Goal: Information Seeking & Learning: Learn about a topic

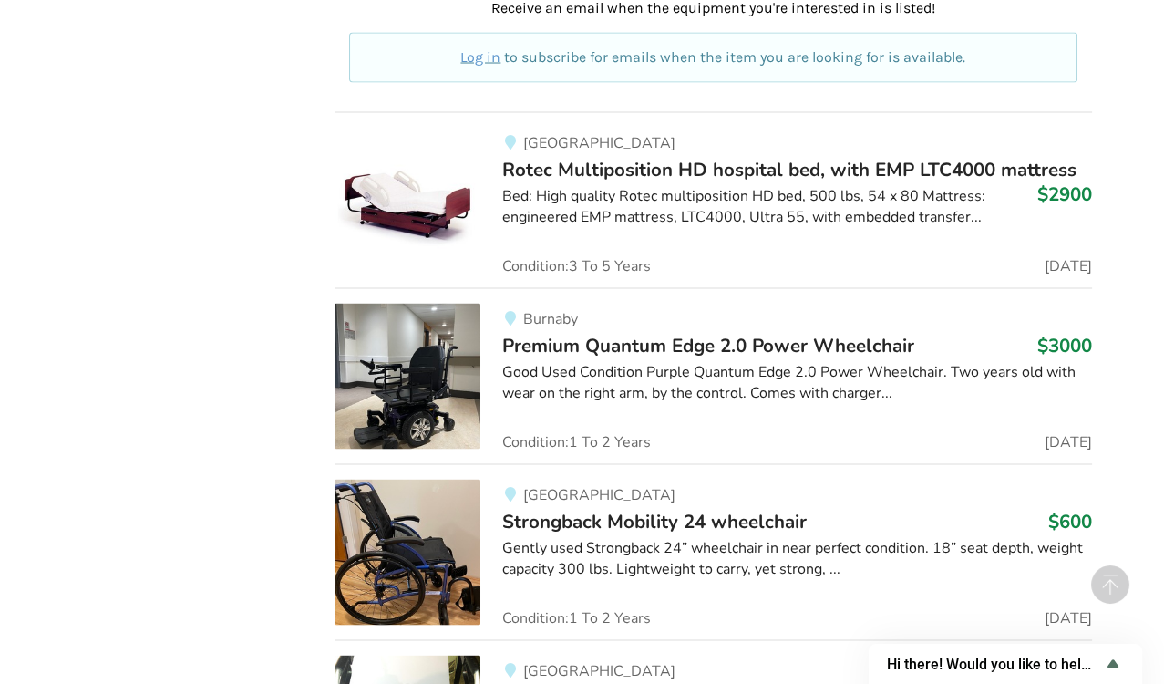
scroll to position [5084, 0]
click at [418, 540] on img at bounding box center [407, 553] width 146 height 146
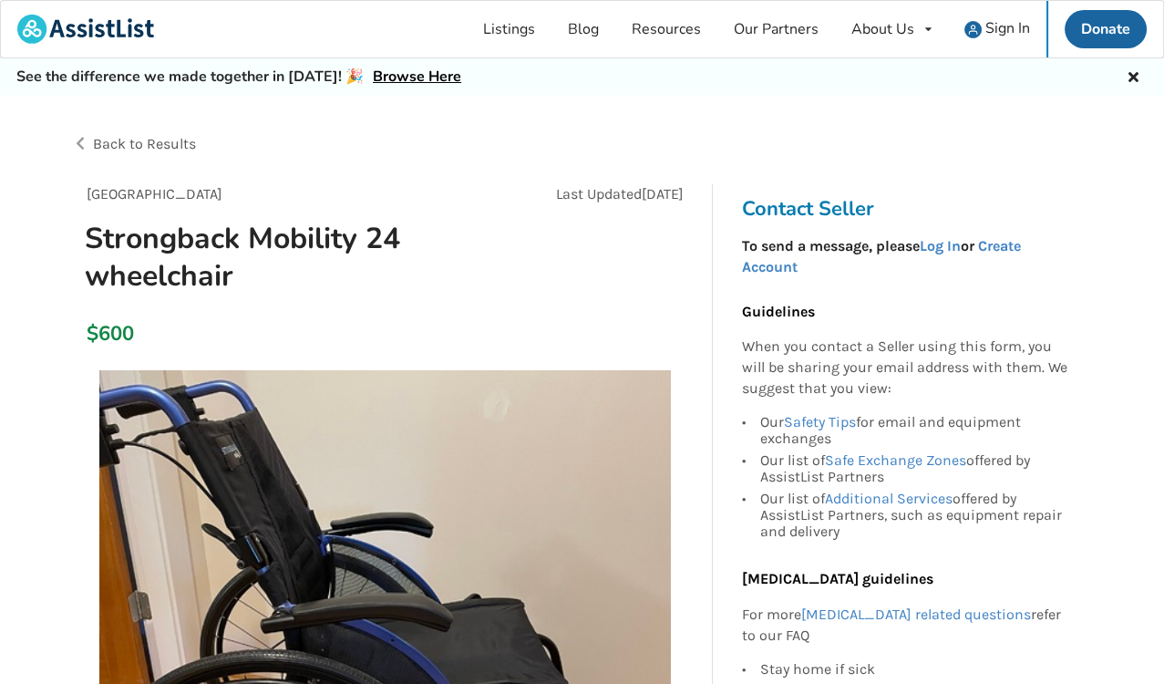
click at [416, 526] on img at bounding box center [384, 655] width 571 height 571
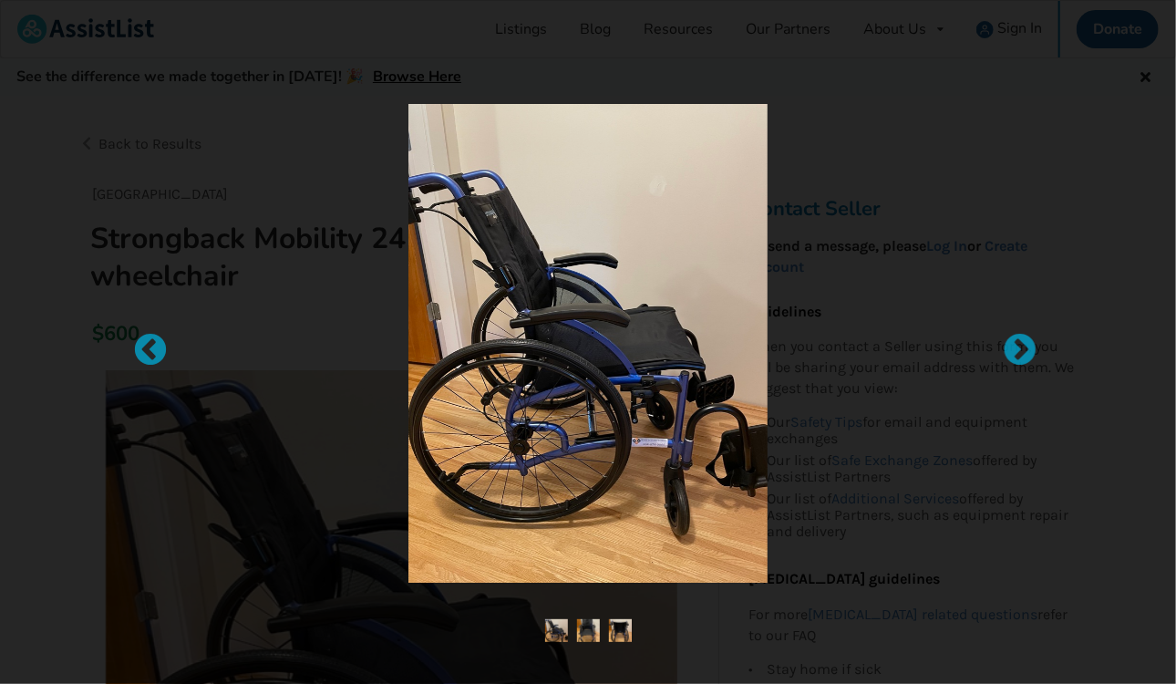
click at [555, 468] on img at bounding box center [587, 343] width 359 height 478
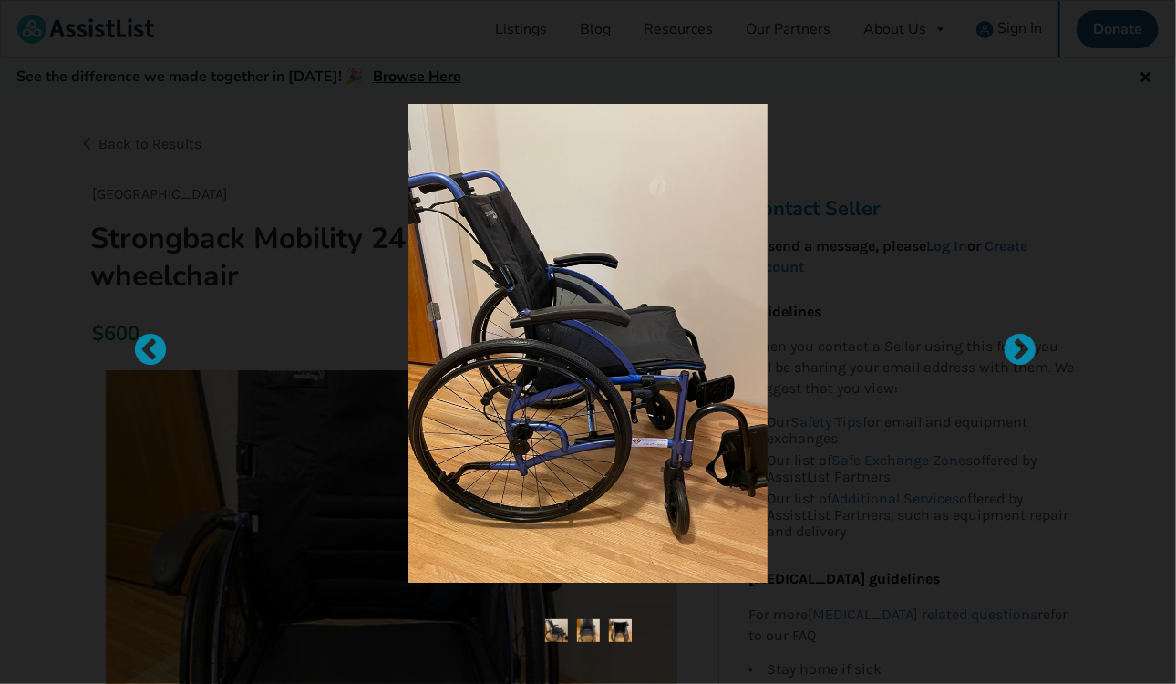
click at [555, 468] on img at bounding box center [587, 343] width 359 height 478
click at [558, 457] on img at bounding box center [587, 343] width 359 height 478
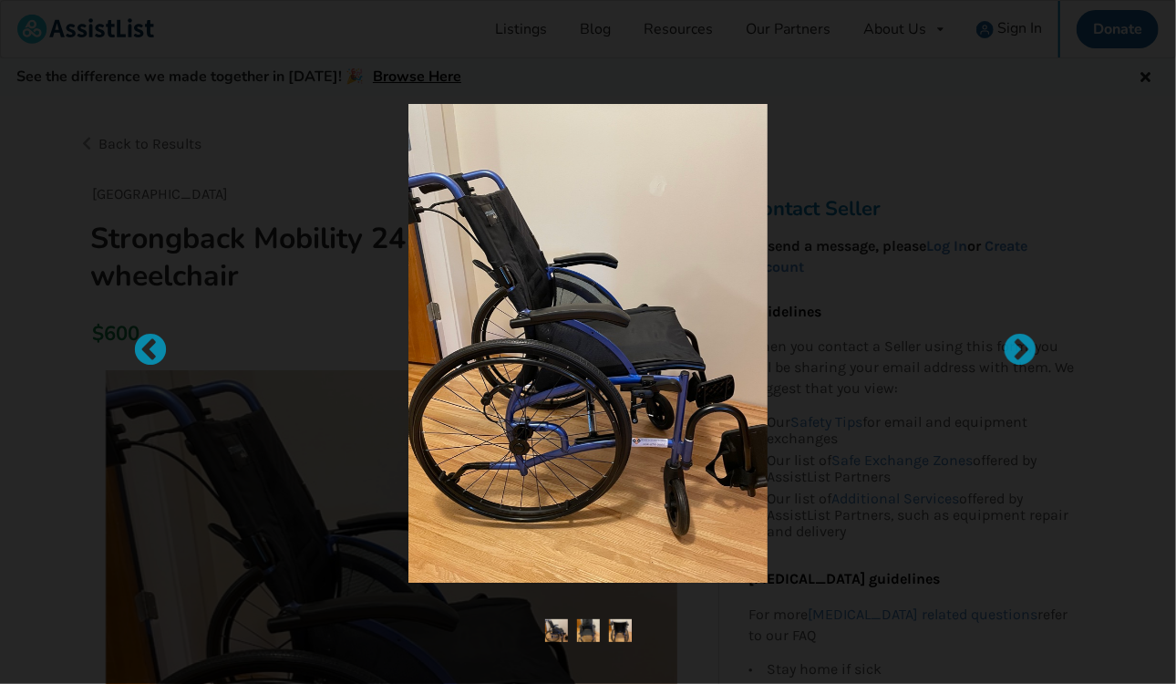
click at [578, 201] on img at bounding box center [587, 343] width 359 height 478
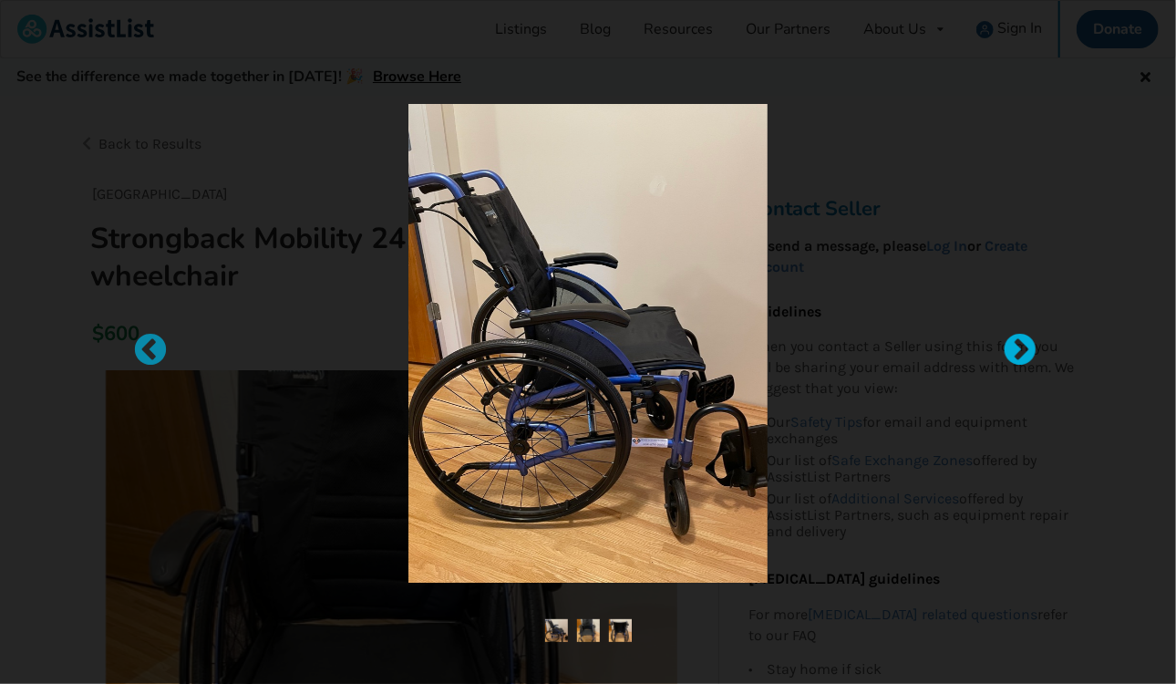
click at [1016, 351] on div at bounding box center [1011, 342] width 18 height 18
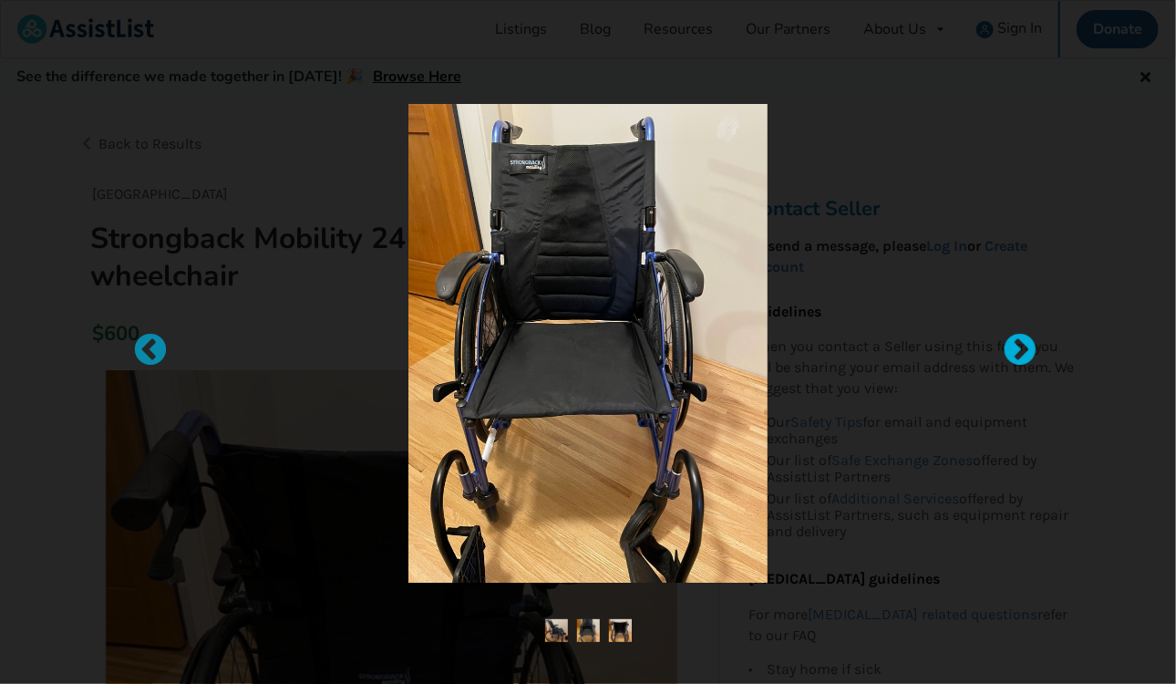
click at [1016, 351] on div at bounding box center [1011, 342] width 18 height 18
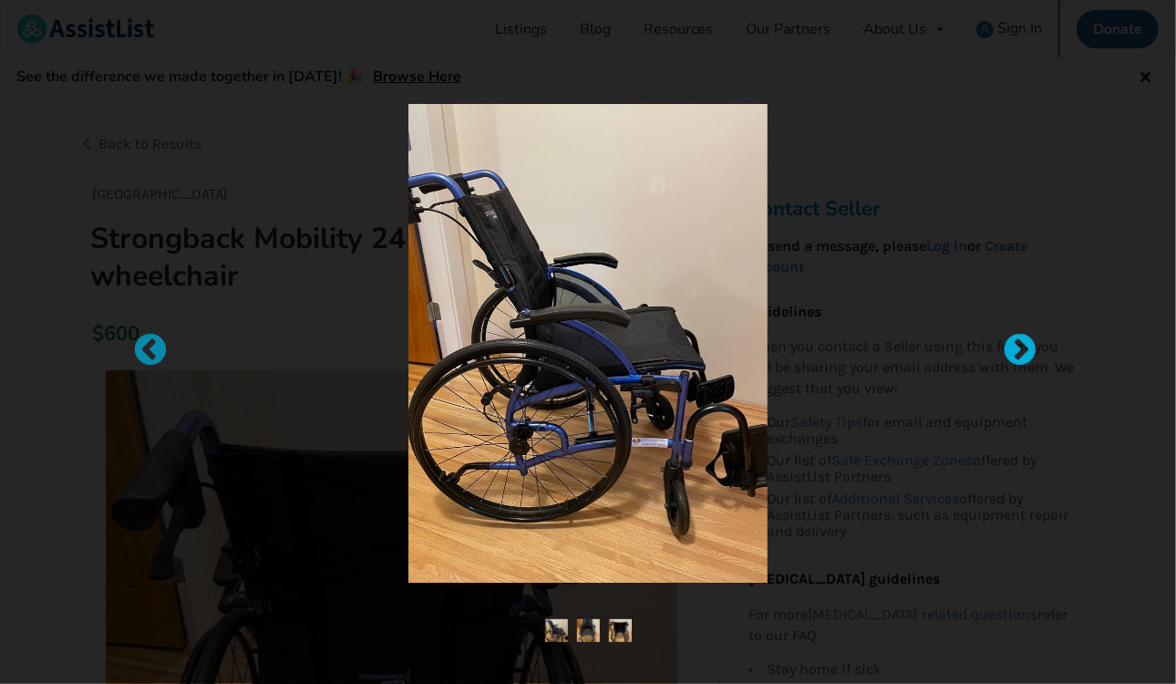
click at [1016, 351] on div at bounding box center [1011, 342] width 18 height 18
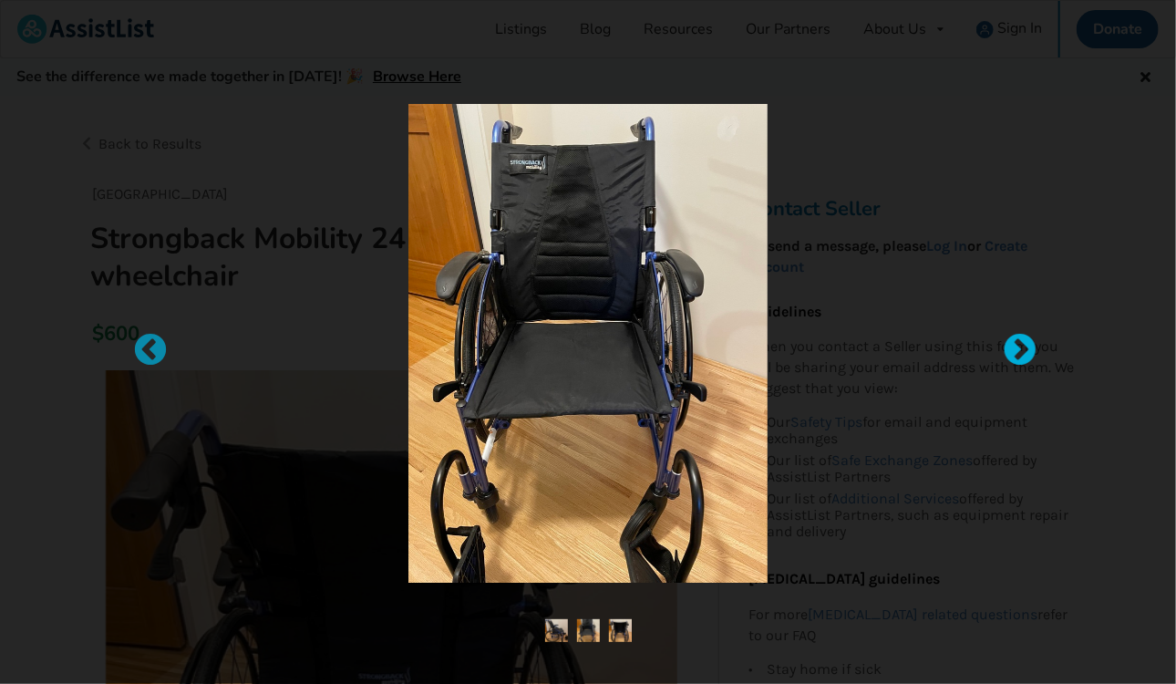
click at [1016, 351] on div at bounding box center [1011, 342] width 18 height 18
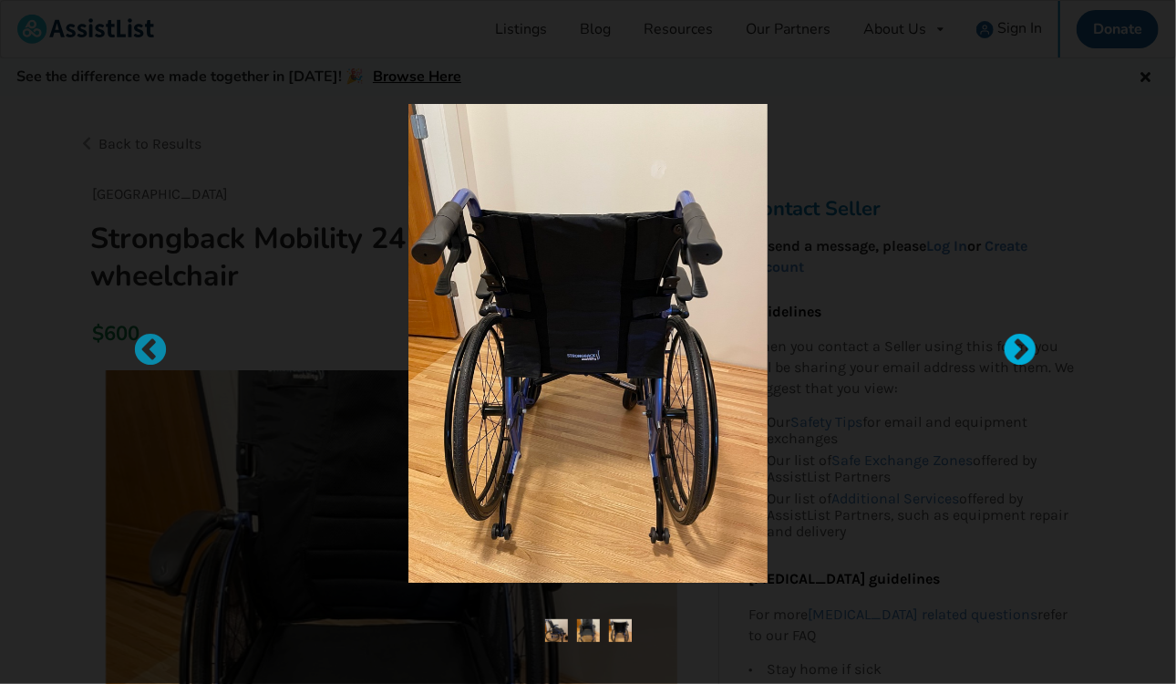
click at [1016, 351] on div at bounding box center [1011, 342] width 18 height 18
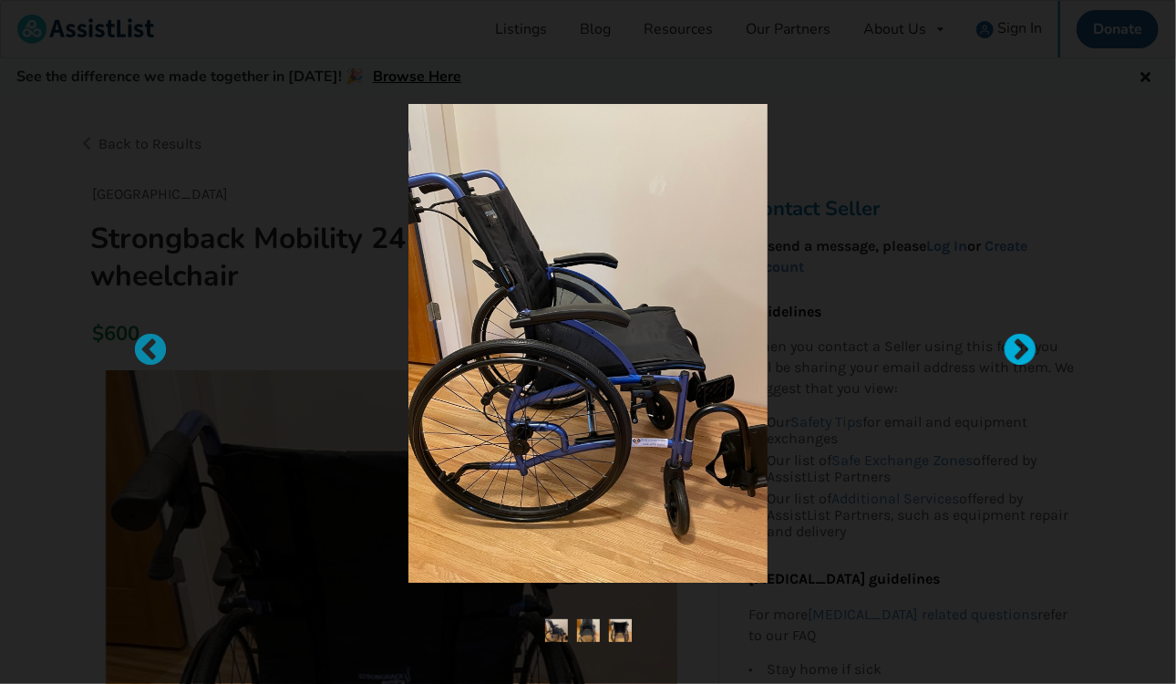
click at [1016, 351] on div at bounding box center [1011, 342] width 18 height 18
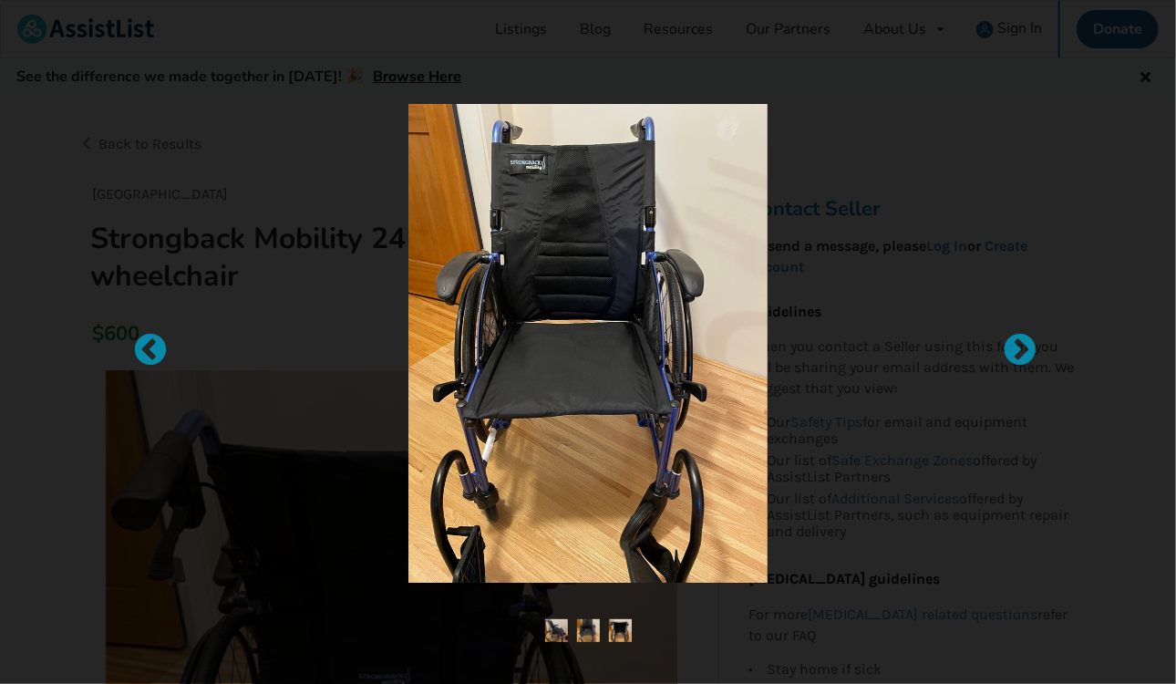
click at [866, 489] on div at bounding box center [588, 343] width 722 height 478
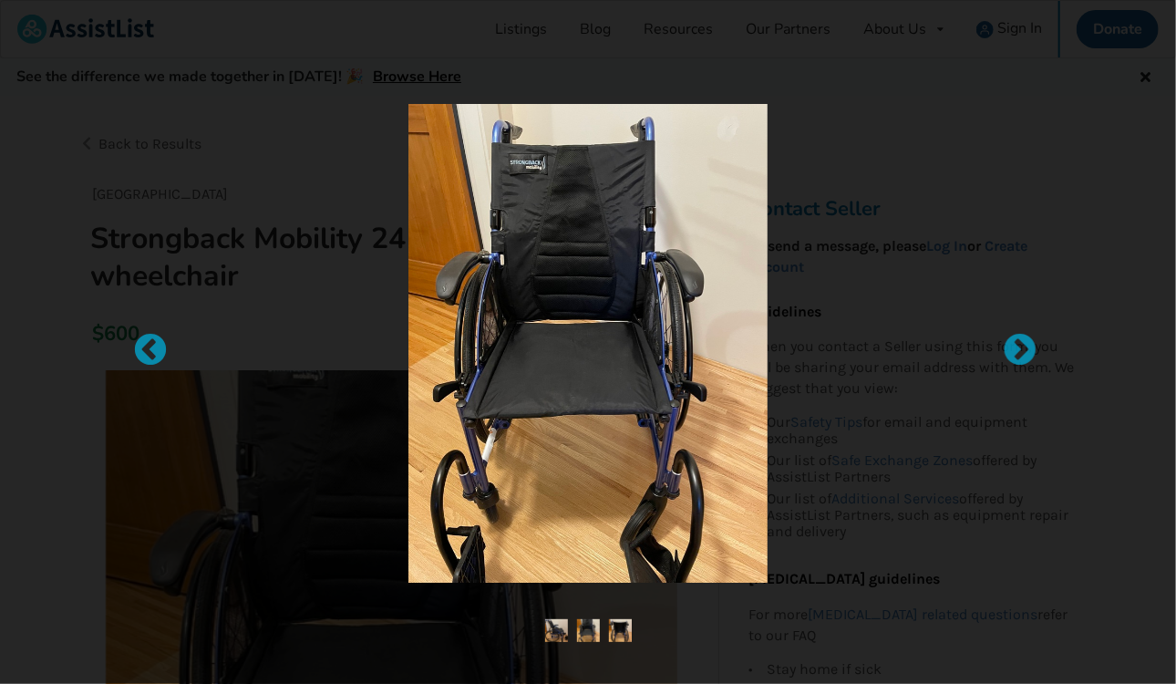
click at [252, 540] on div at bounding box center [588, 343] width 722 height 478
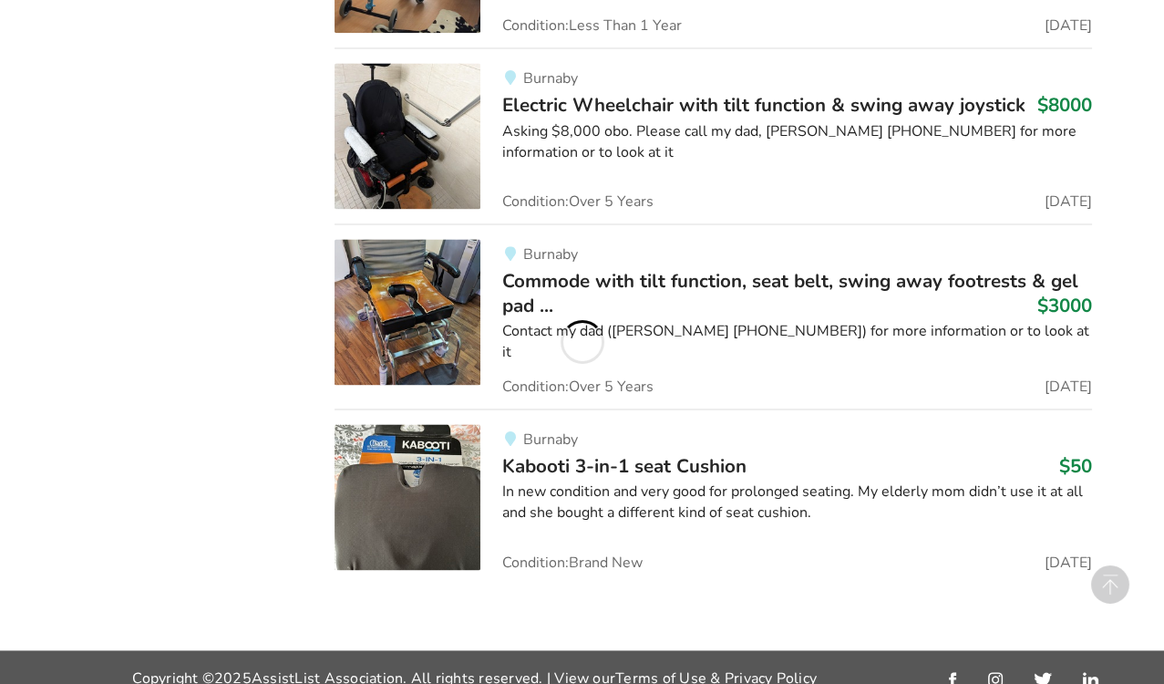
scroll to position [5084, 0]
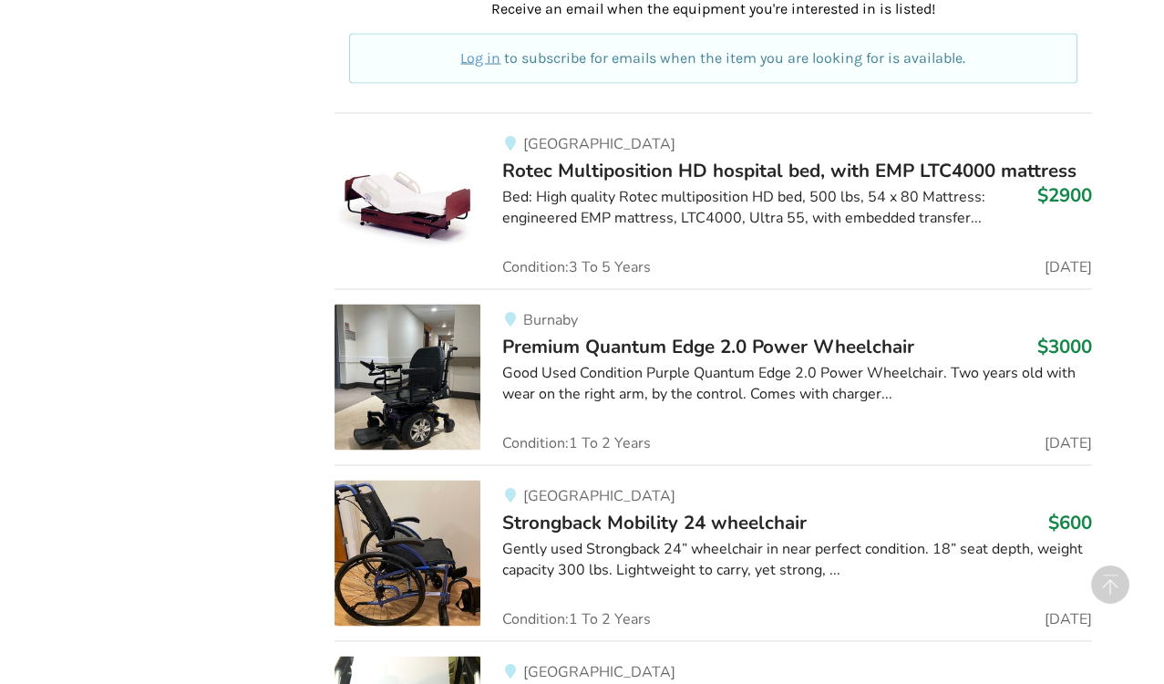
click at [583, 539] on div "Gently used Strongback 24” wheelchair in near perfect condition. 18” seat depth…" at bounding box center [797, 560] width 590 height 42
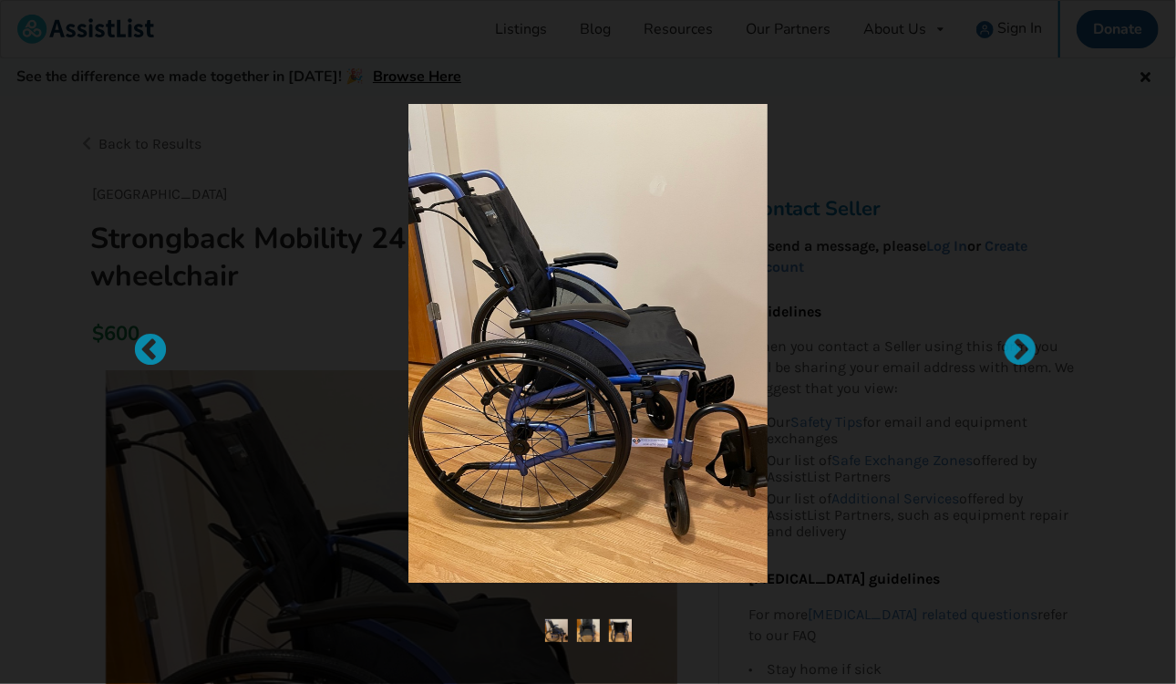
click at [510, 394] on img at bounding box center [587, 343] width 359 height 478
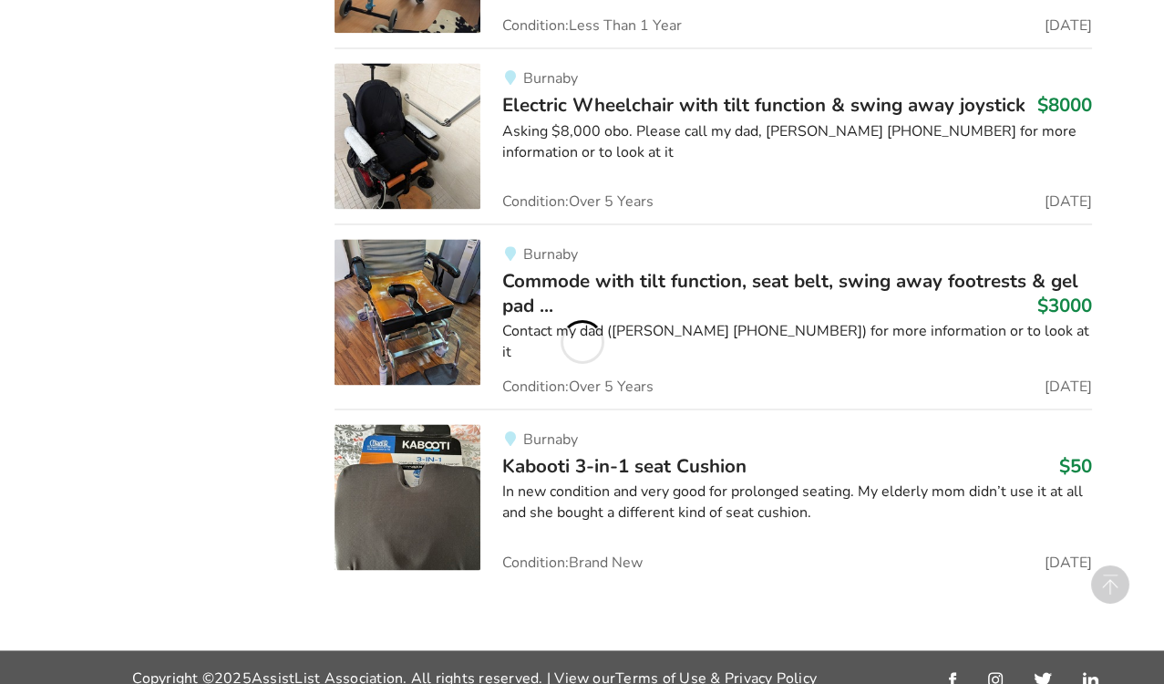
scroll to position [5084, 0]
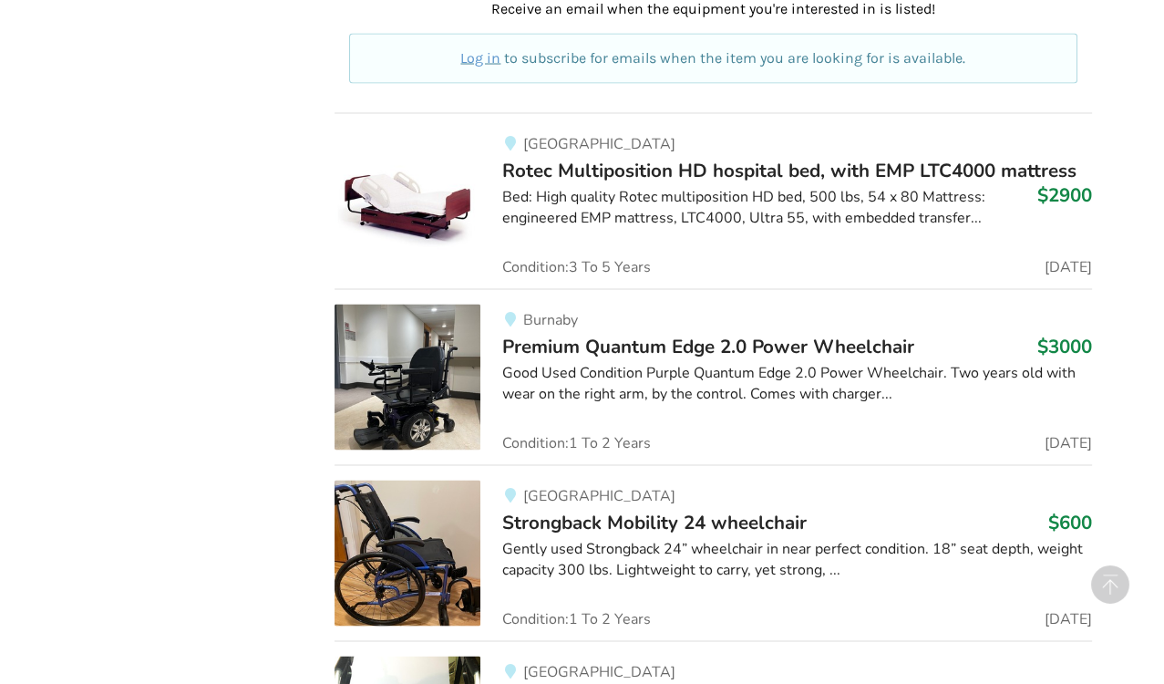
click at [604, 539] on div "Gently used Strongback 24” wheelchair in near perfect condition. 18” seat depth…" at bounding box center [797, 560] width 590 height 42
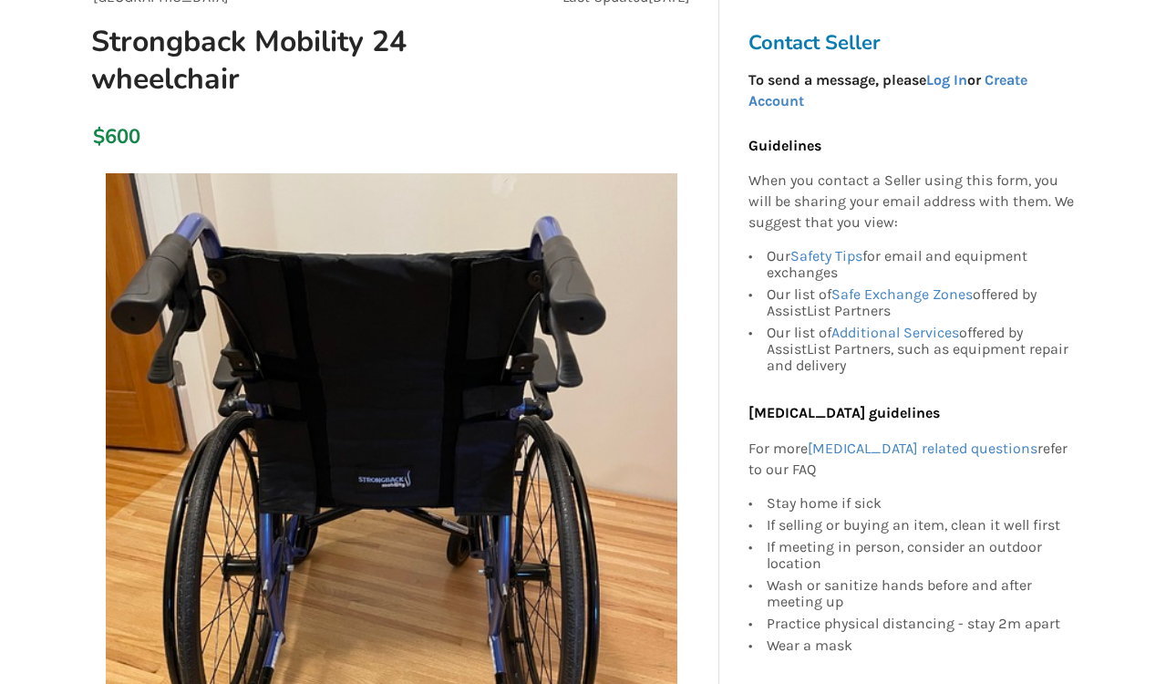
scroll to position [198, 0]
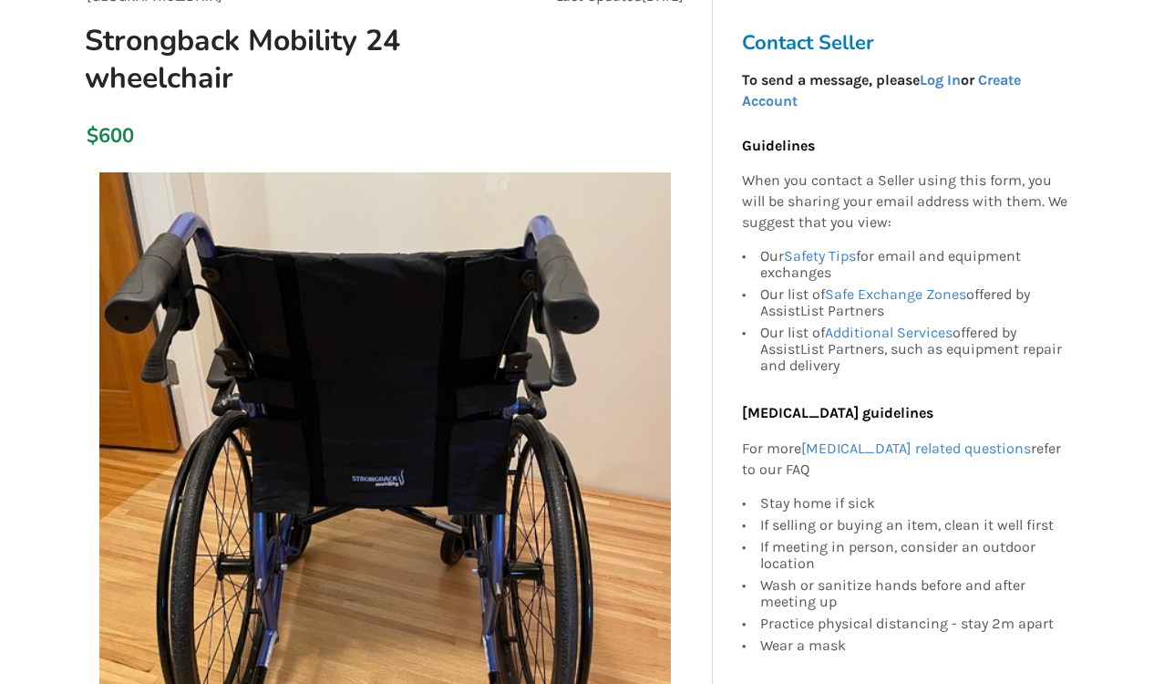
click at [477, 363] on img at bounding box center [384, 457] width 571 height 571
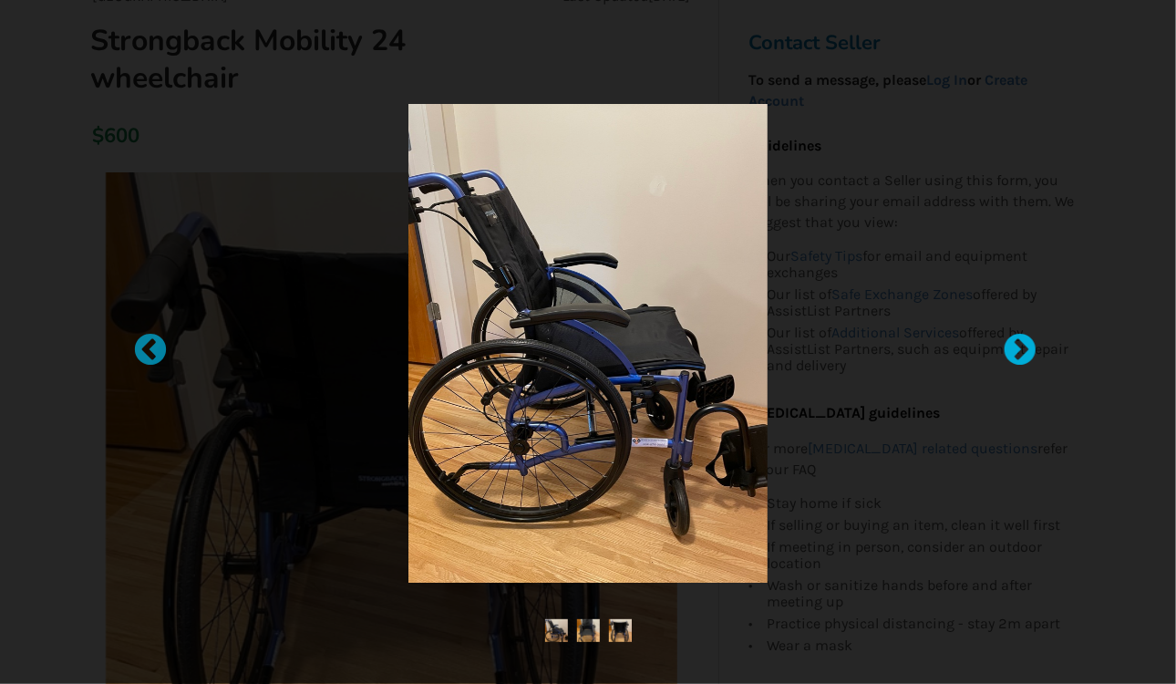
click at [1009, 349] on div at bounding box center [1011, 342] width 18 height 18
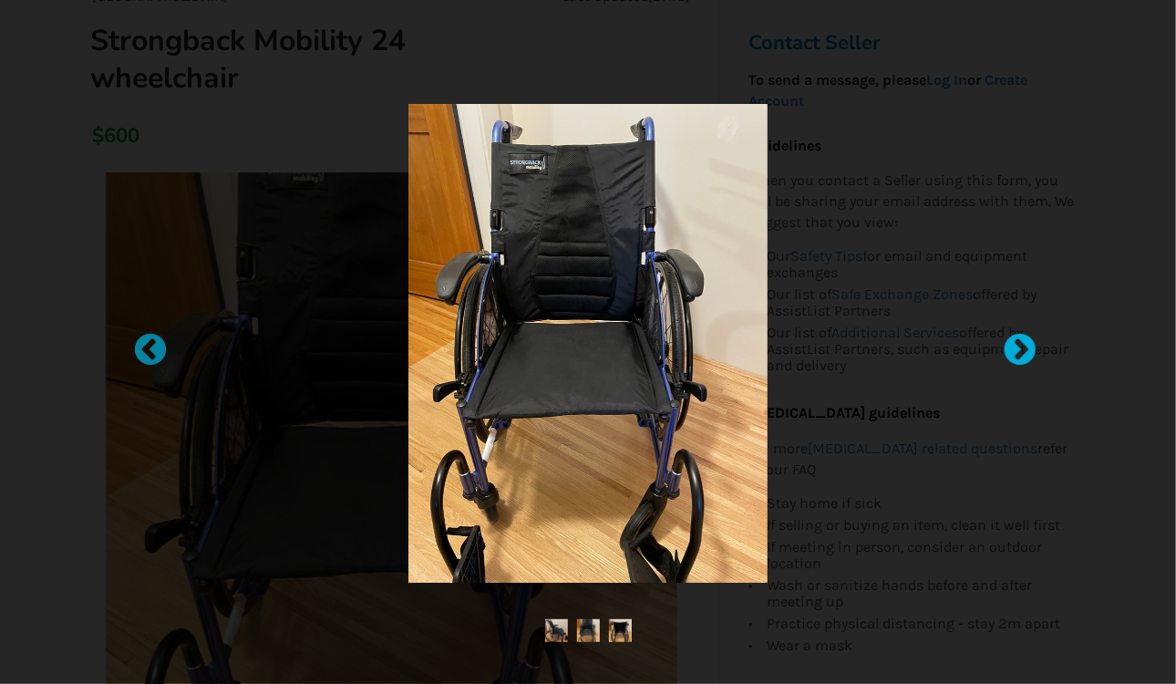
click at [1009, 349] on div at bounding box center [1011, 342] width 18 height 18
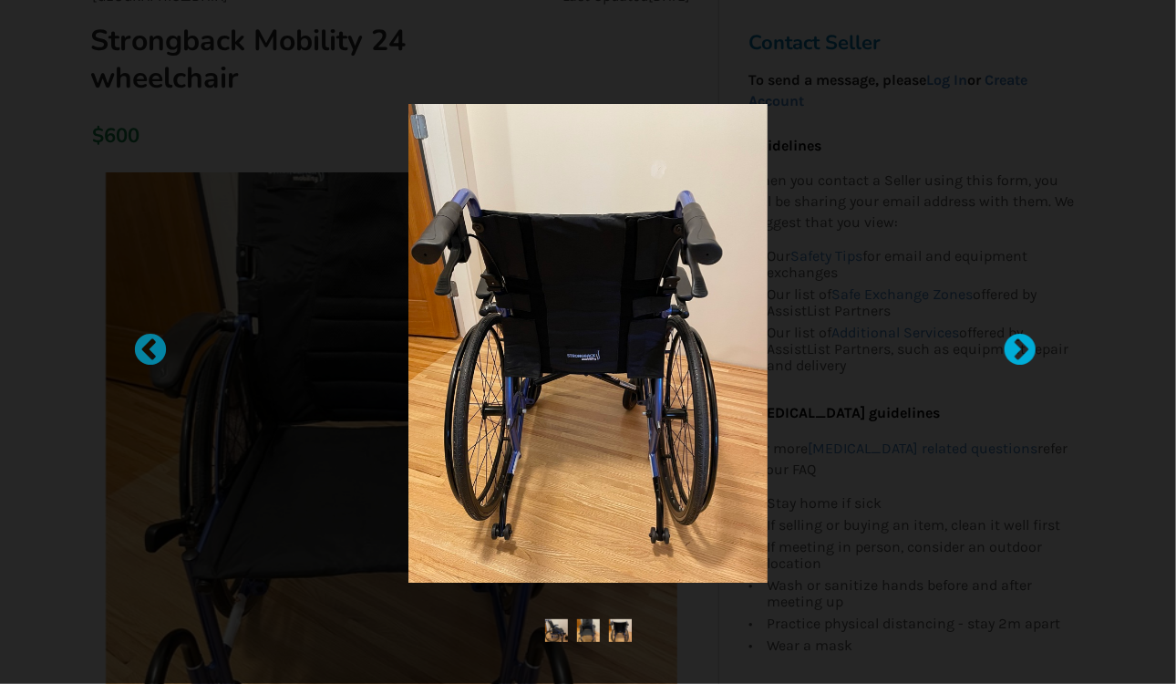
click at [1009, 349] on div at bounding box center [1011, 342] width 18 height 18
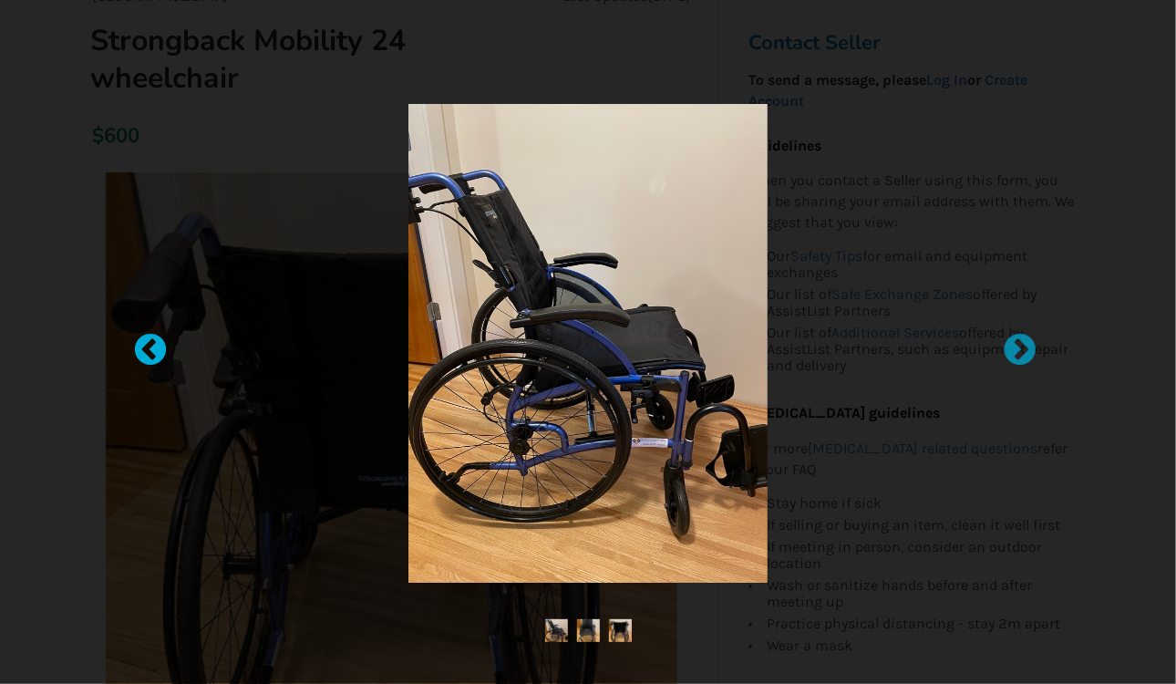
click at [150, 343] on div at bounding box center [141, 342] width 18 height 18
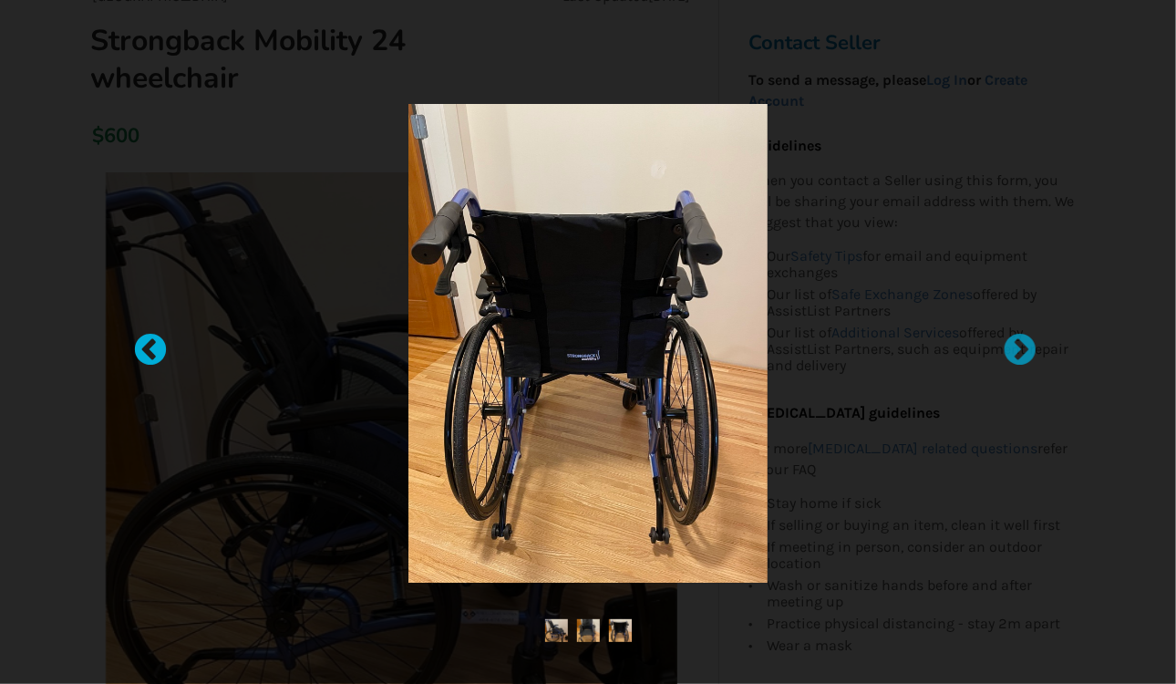
click at [150, 343] on div at bounding box center [141, 342] width 18 height 18
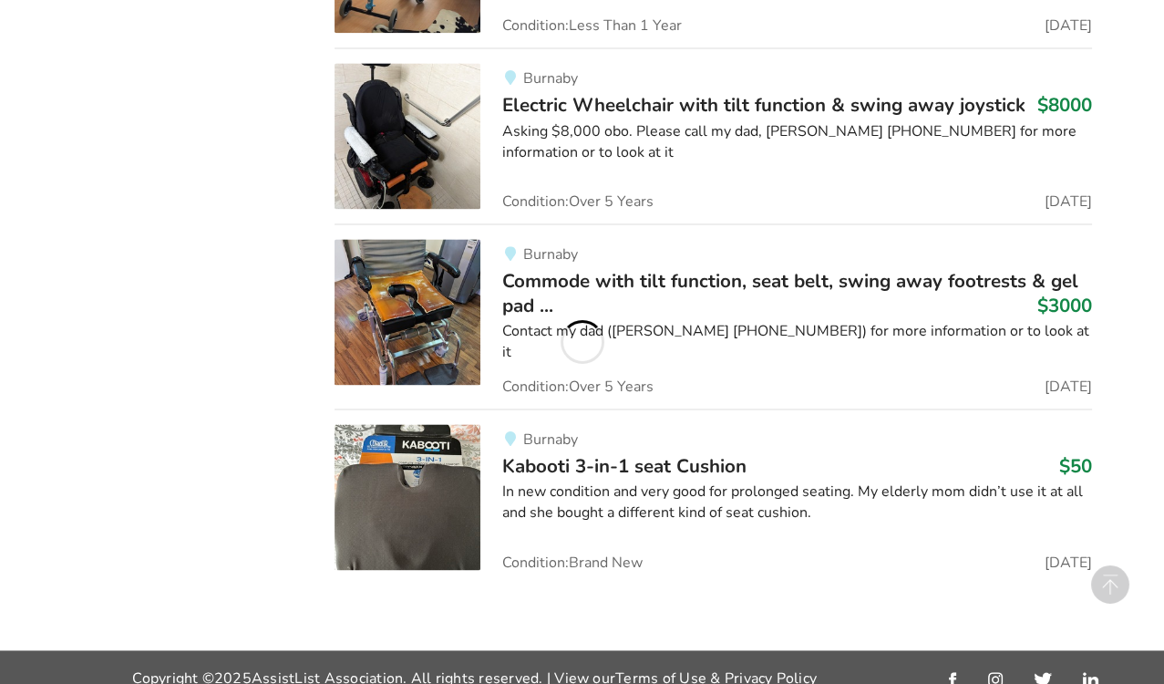
scroll to position [5084, 0]
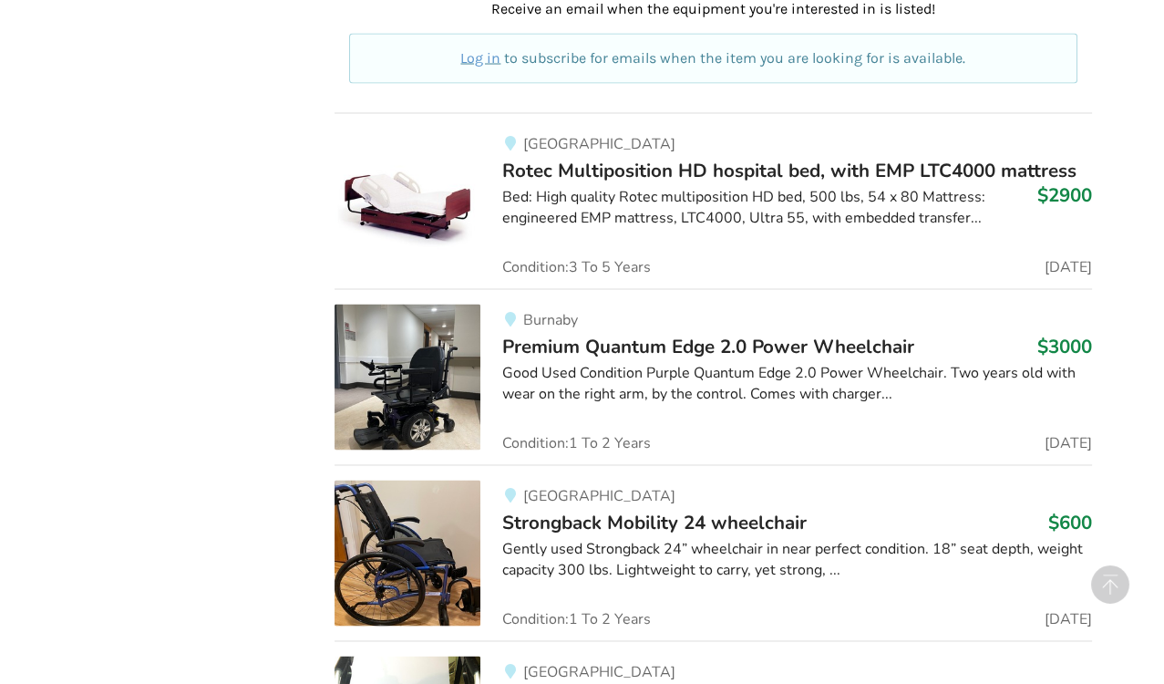
click at [460, 522] on img at bounding box center [407, 553] width 146 height 146
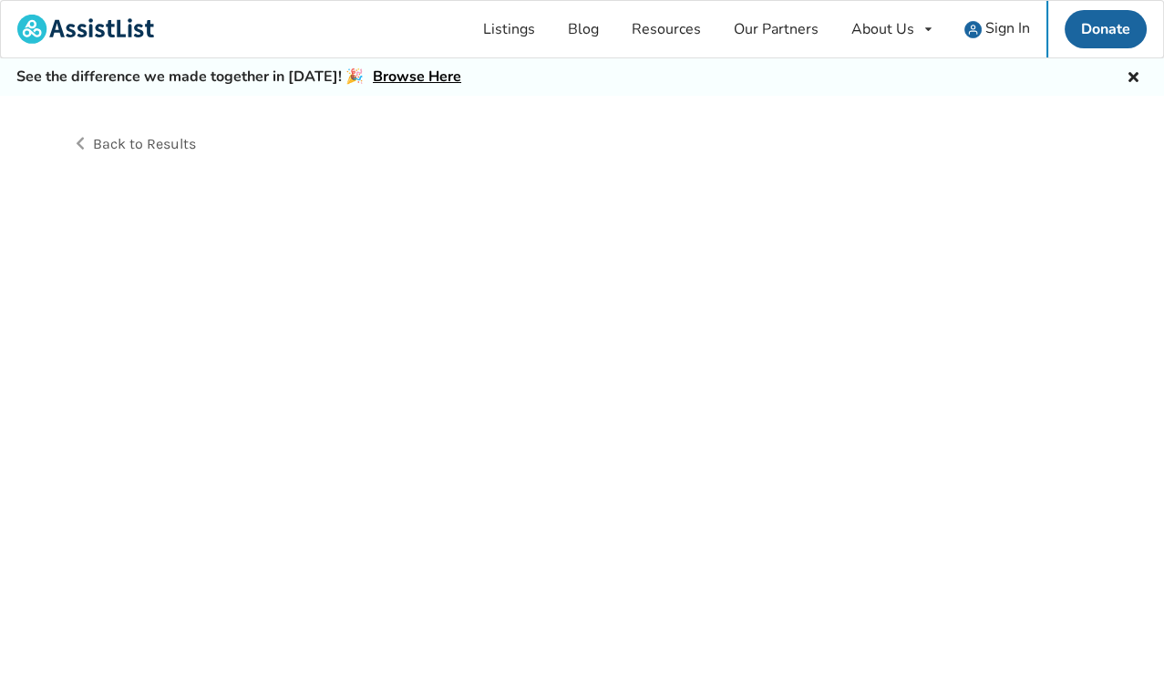
click at [460, 522] on div "Back to Results" at bounding box center [582, 410] width 1164 height 629
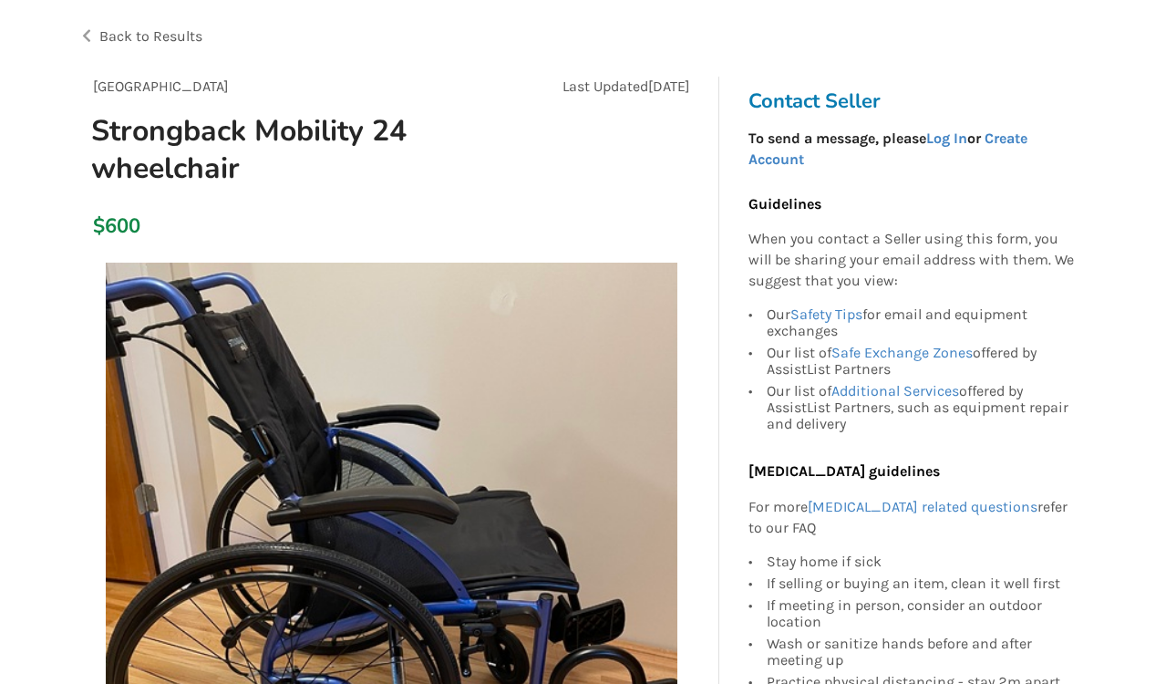
scroll to position [108, 0]
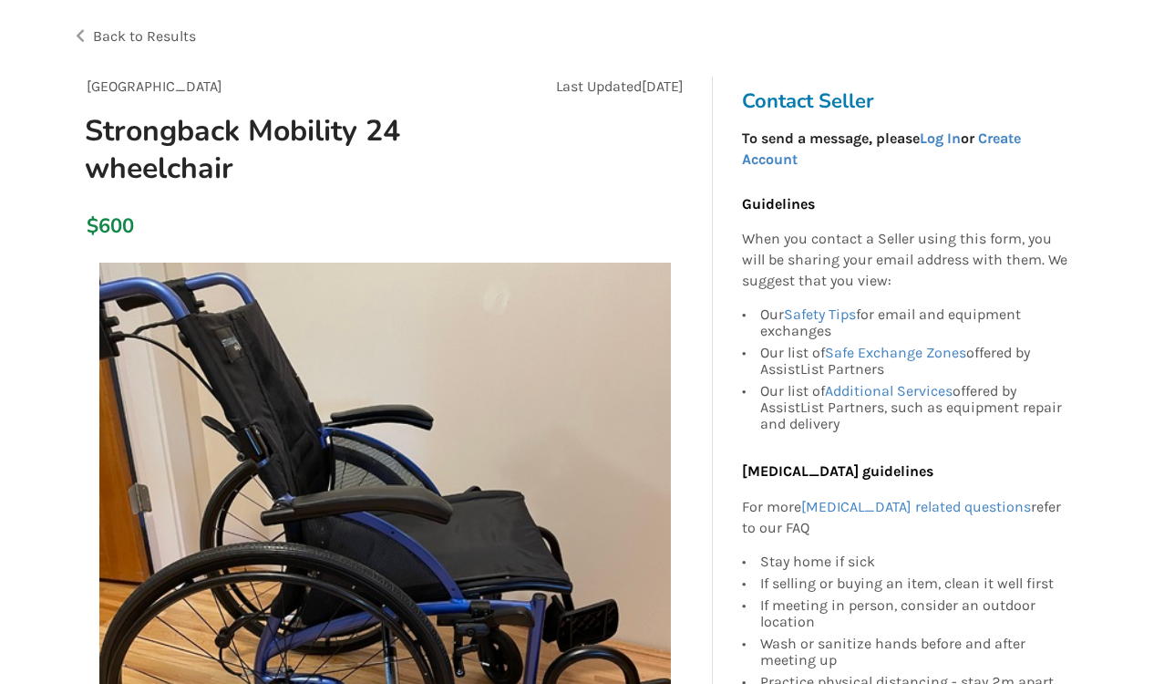
click at [476, 536] on img at bounding box center [384, 547] width 571 height 571
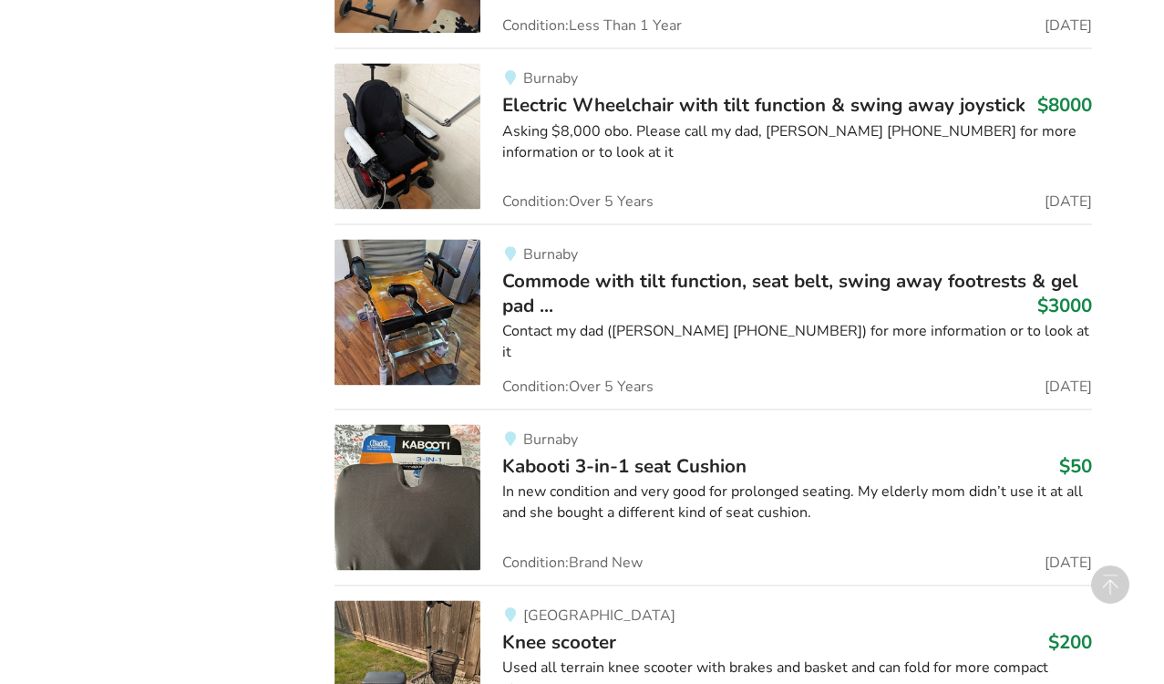
scroll to position [5084, 0]
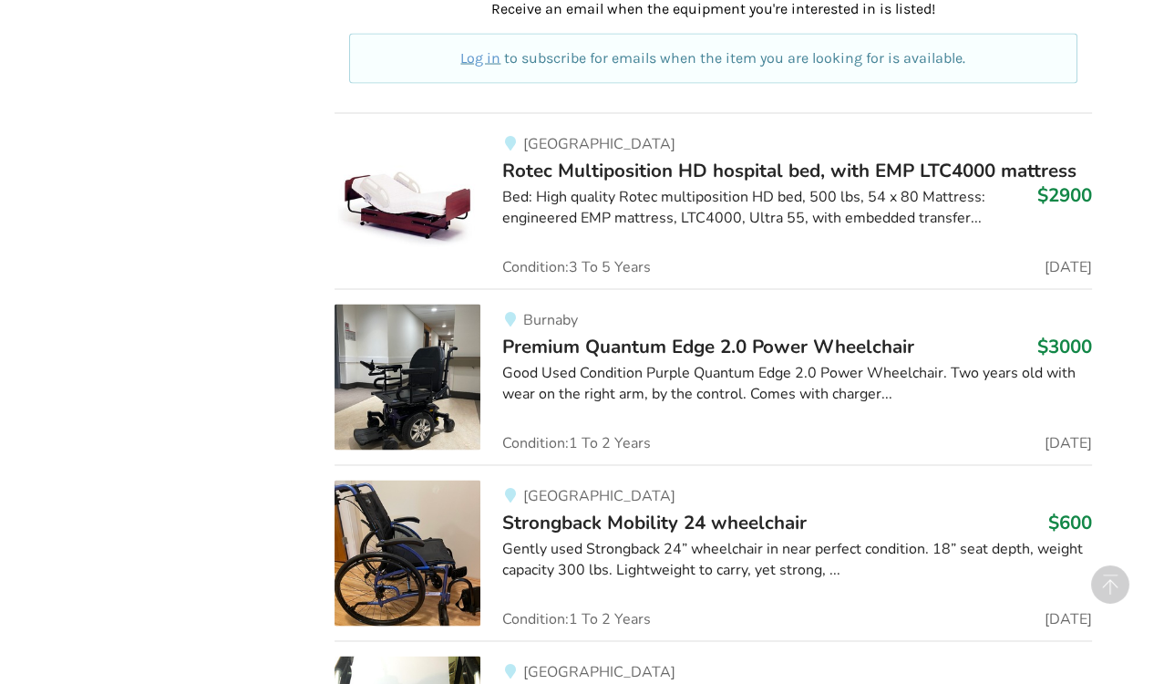
click at [429, 535] on img at bounding box center [407, 553] width 146 height 146
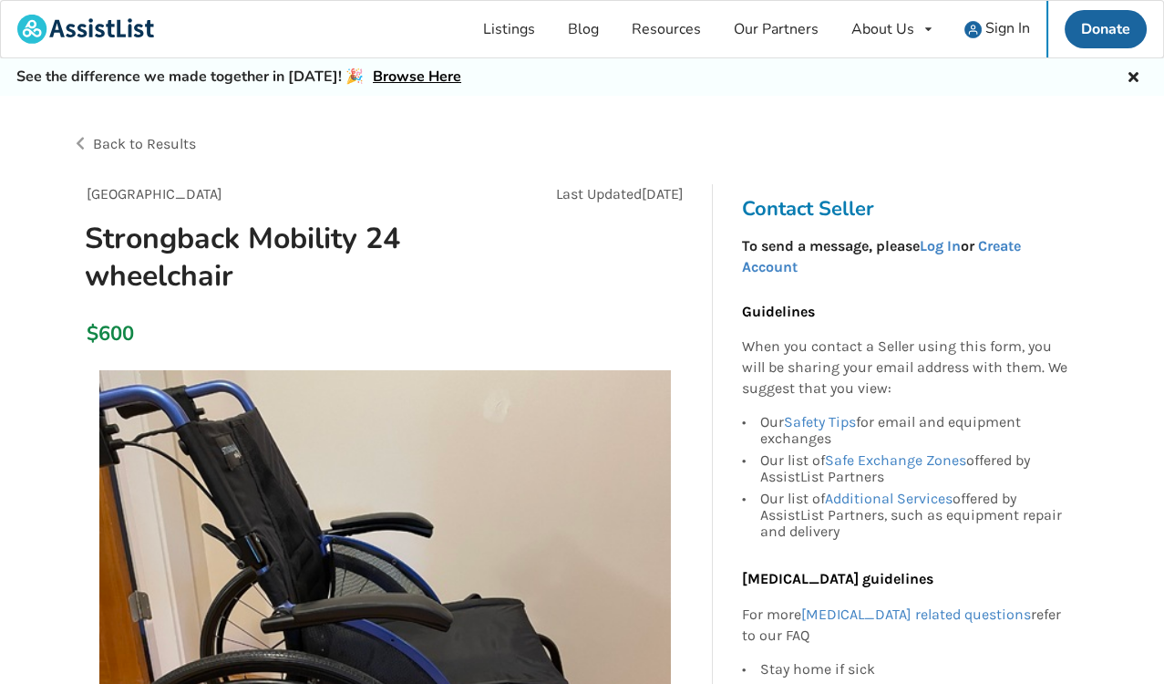
click at [429, 535] on img at bounding box center [384, 655] width 571 height 571
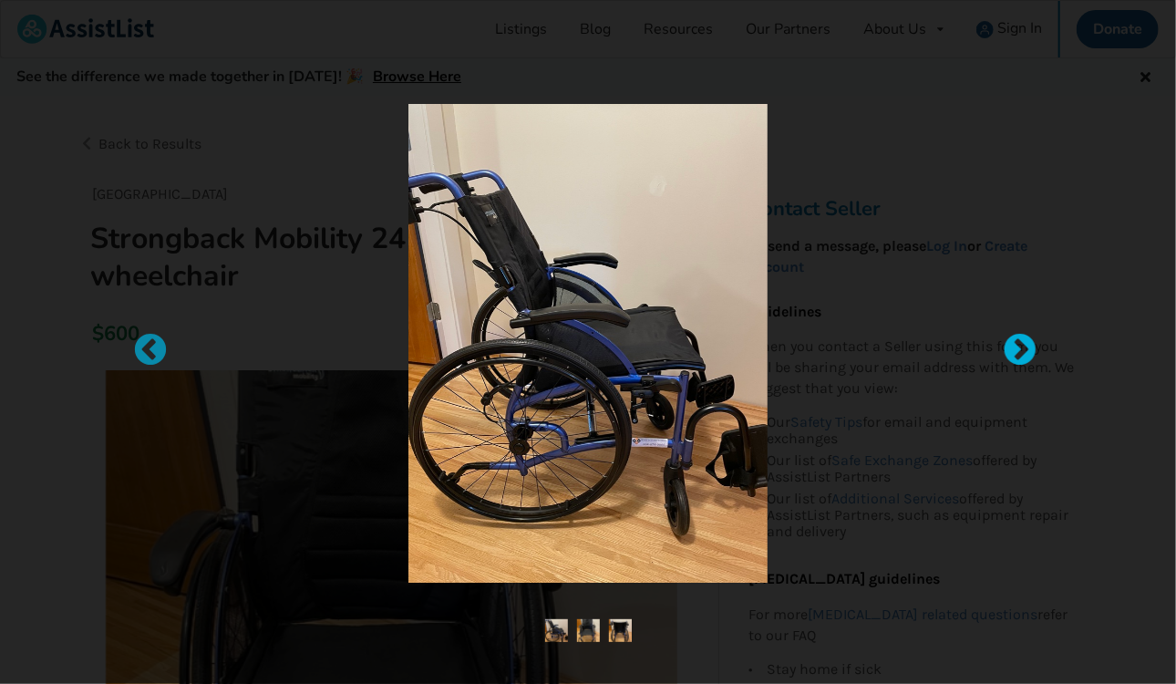
click at [1020, 346] on div at bounding box center [1011, 342] width 18 height 18
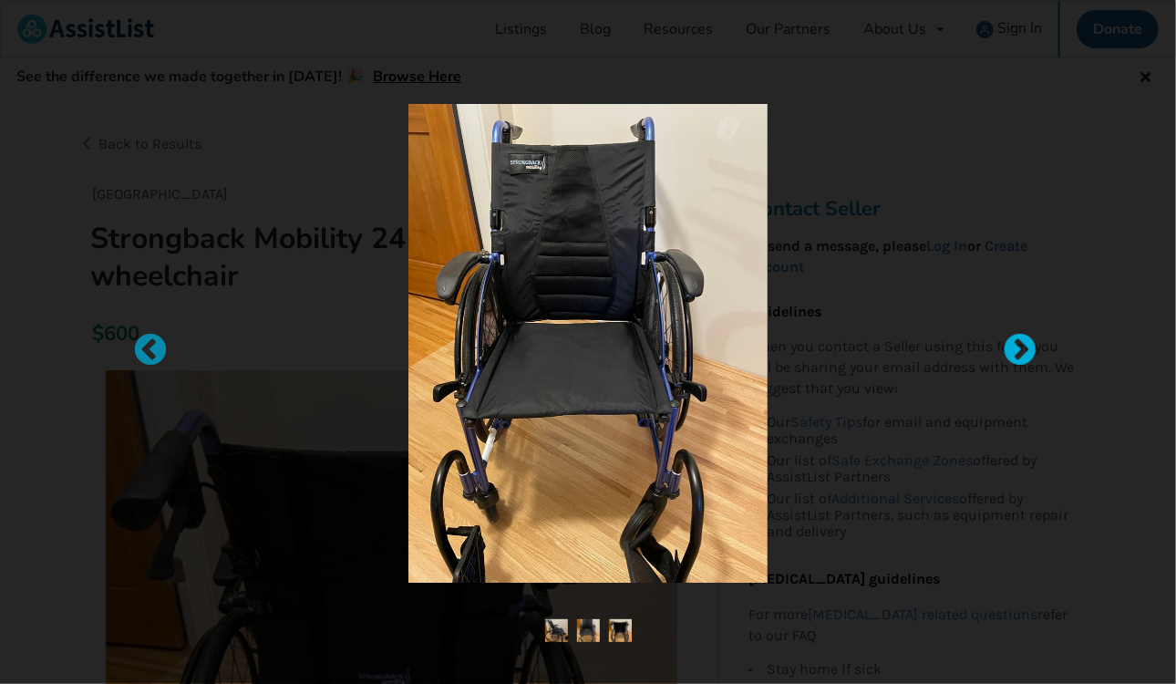
click at [1020, 346] on div at bounding box center [1011, 342] width 18 height 18
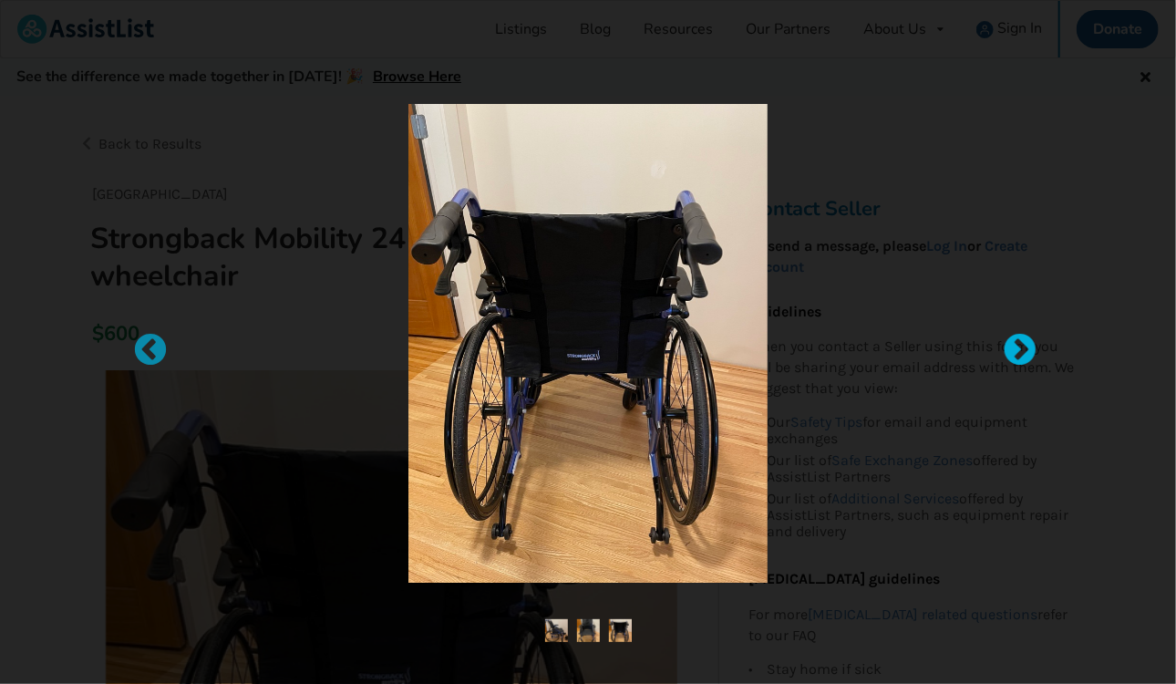
click at [1020, 346] on div at bounding box center [1011, 342] width 18 height 18
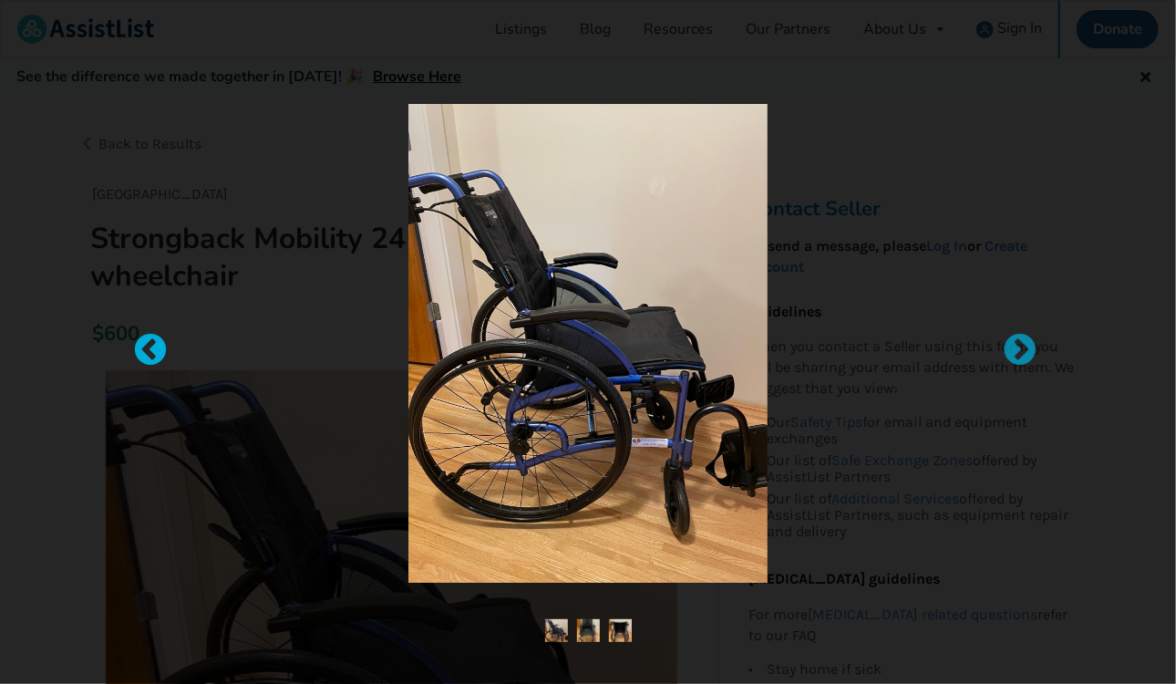
click at [150, 344] on div at bounding box center [141, 342] width 18 height 18
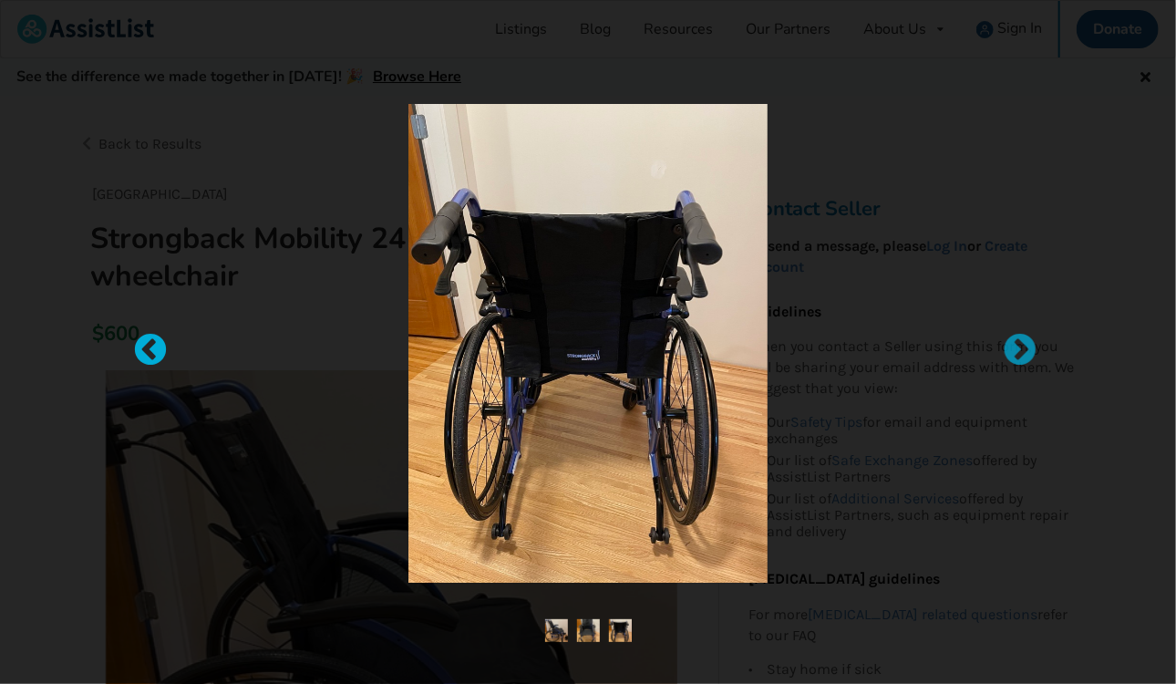
click at [150, 344] on div at bounding box center [141, 342] width 18 height 18
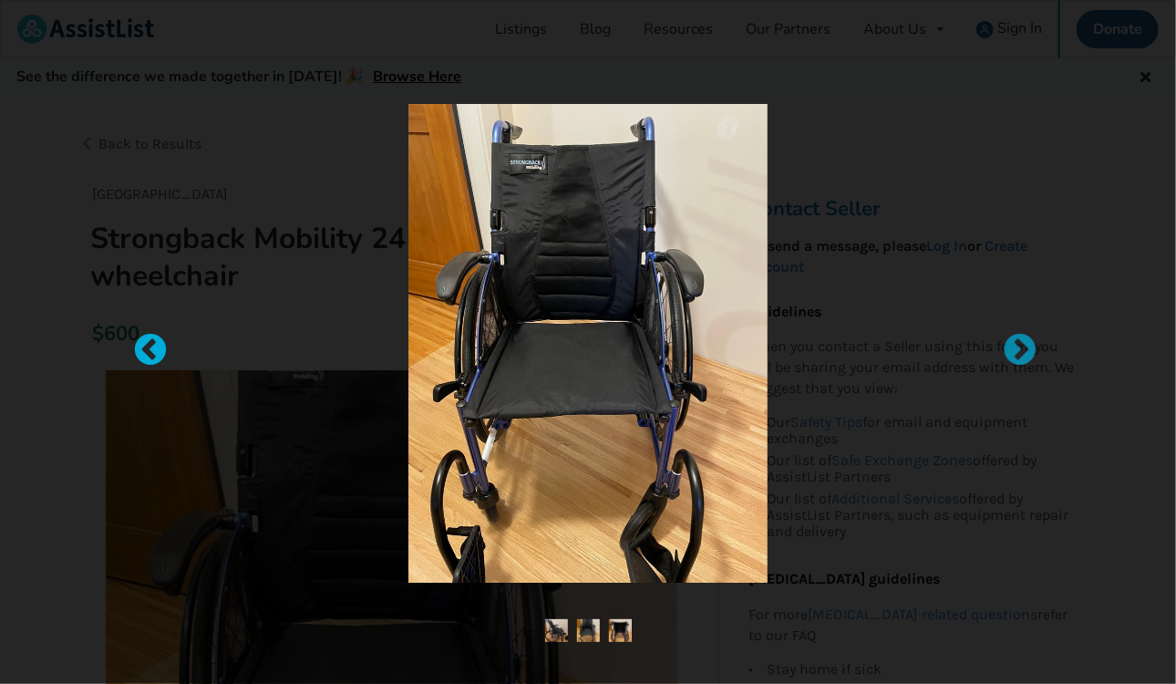
click at [150, 344] on div at bounding box center [141, 342] width 18 height 18
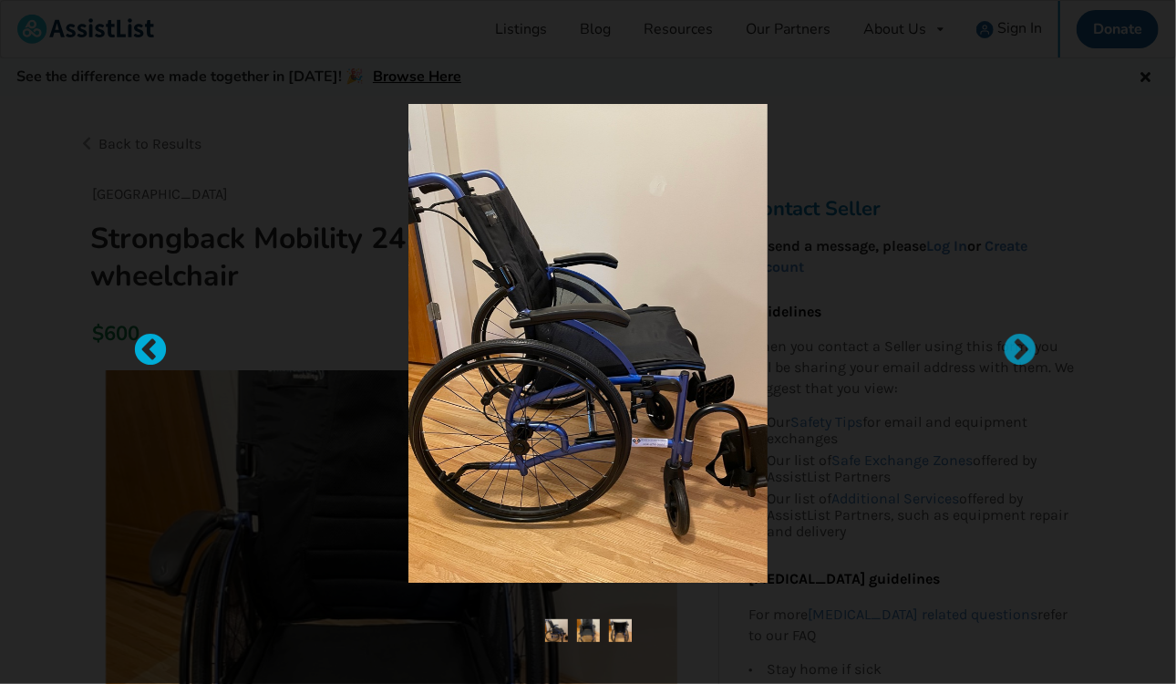
click at [150, 344] on div at bounding box center [141, 342] width 18 height 18
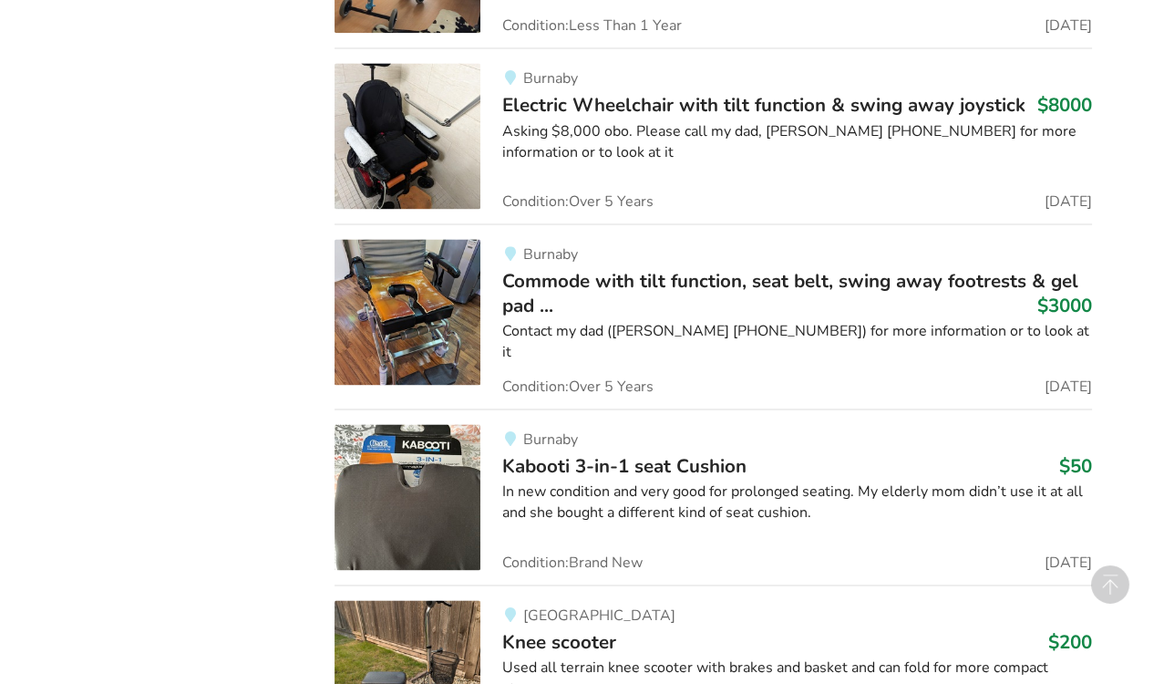
scroll to position [5084, 0]
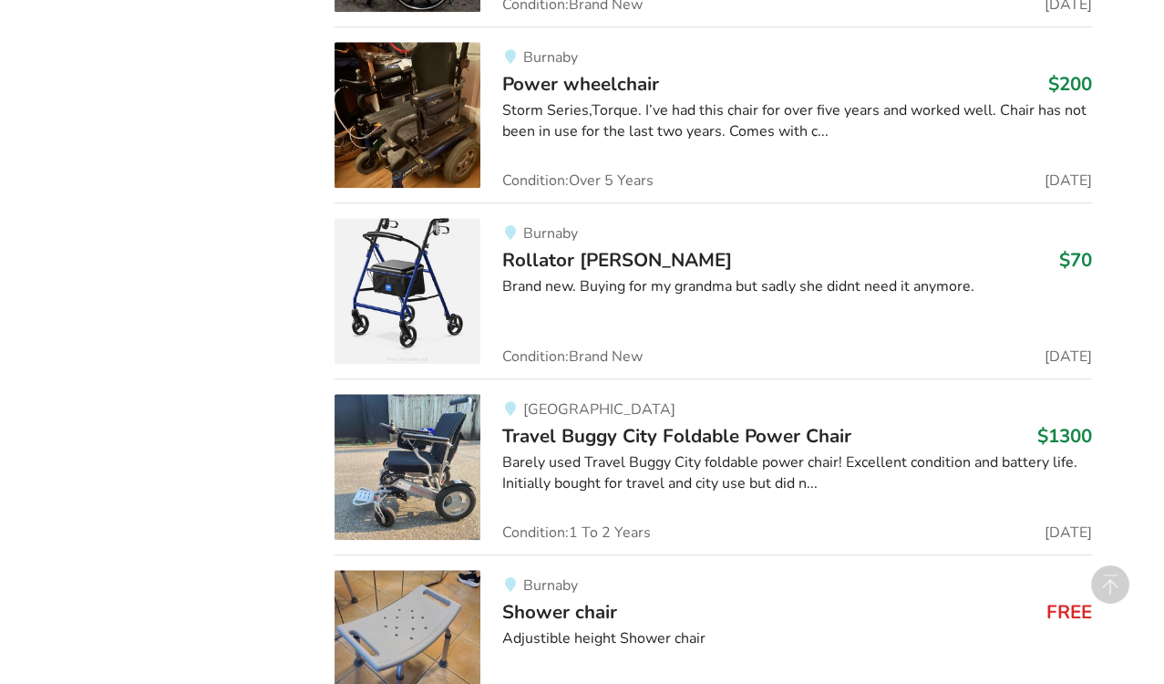
scroll to position [2829, 0]
click at [514, 508] on div at bounding box center [797, 509] width 590 height 2
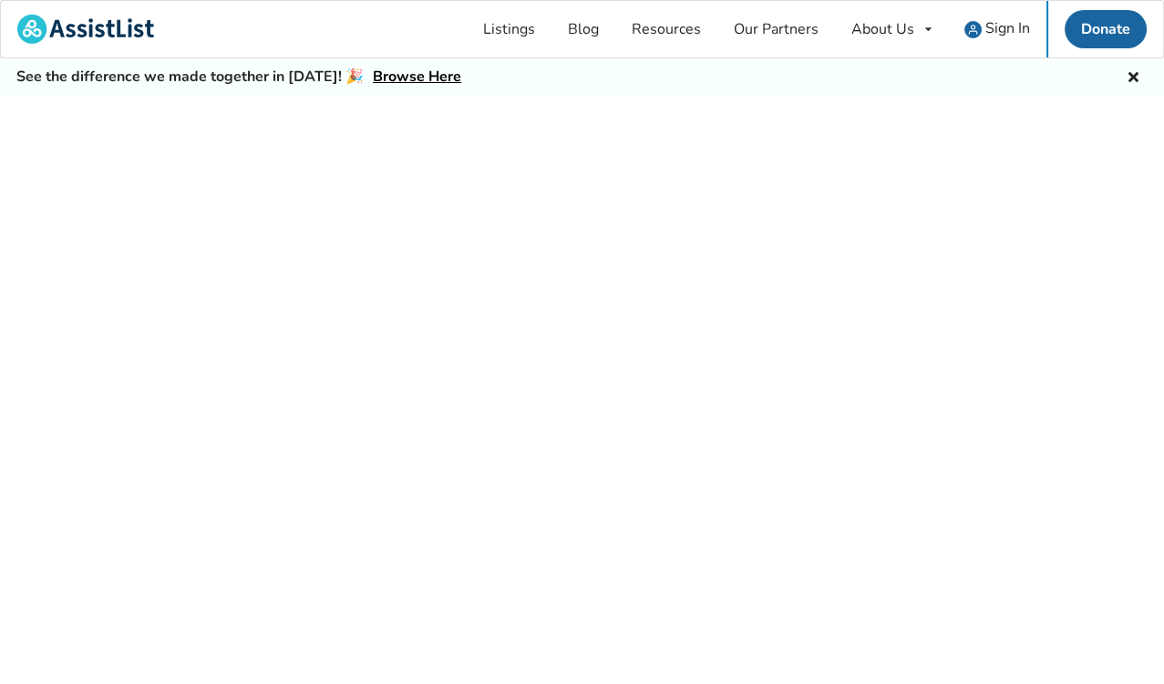
click at [514, 496] on div at bounding box center [582, 410] width 1164 height 629
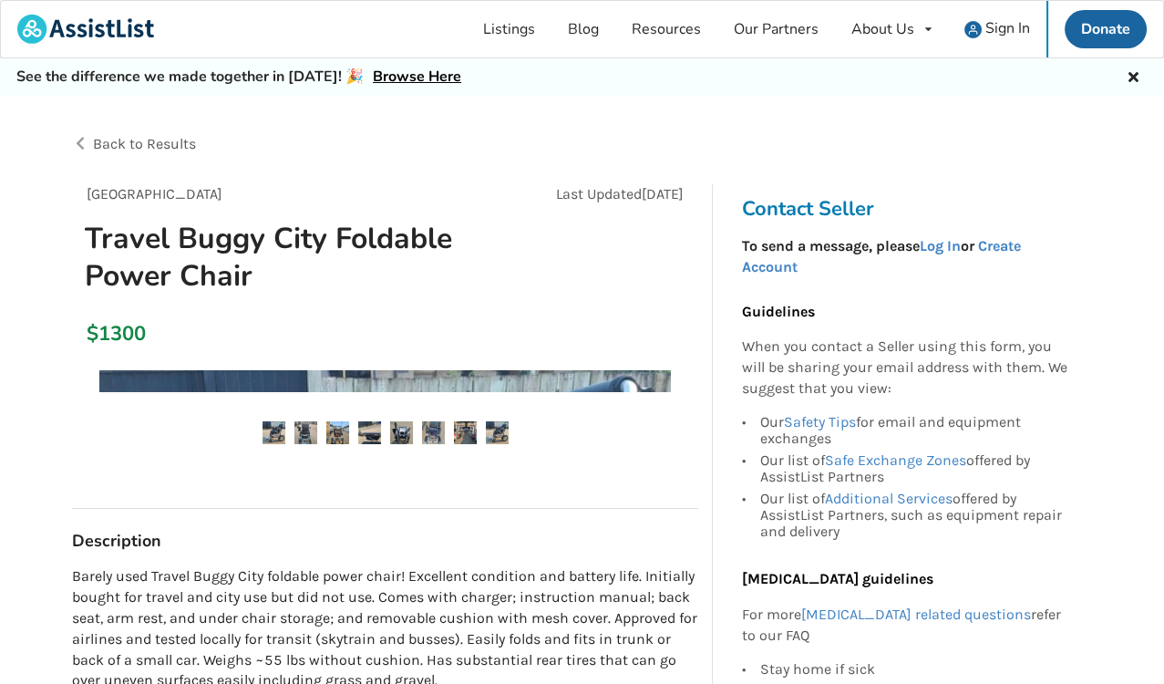
click at [514, 496] on div "[GEOGRAPHIC_DATA] [DATE] Travel Buggy City Foldable Power Chair $1300" at bounding box center [384, 492] width 655 height 29
